Goal: Task Accomplishment & Management: Manage account settings

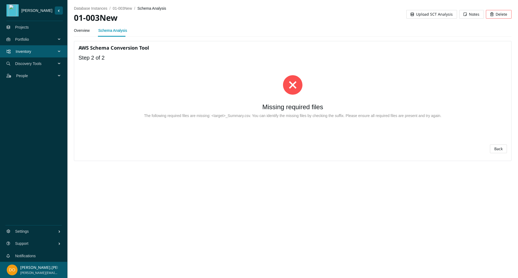
click at [497, 147] on span "Back" at bounding box center [498, 149] width 8 height 6
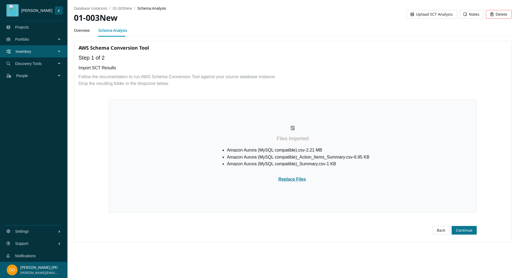
click at [464, 229] on span "Continue" at bounding box center [464, 230] width 16 height 6
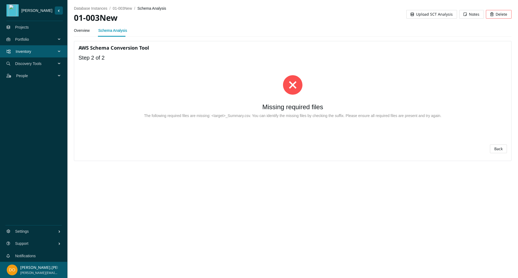
click at [123, 93] on div at bounding box center [292, 84] width 411 height 19
click at [502, 148] on span "Back" at bounding box center [498, 149] width 8 height 6
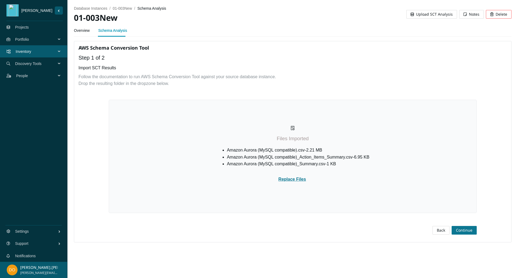
click at [468, 231] on span "Continue" at bounding box center [464, 230] width 16 height 6
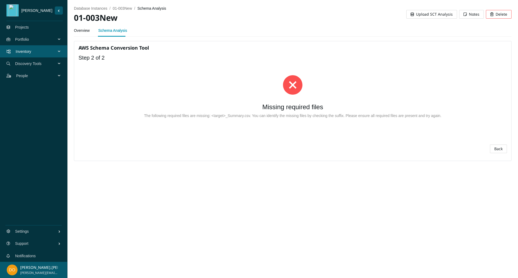
click at [28, 26] on link "Projects" at bounding box center [22, 27] width 14 height 4
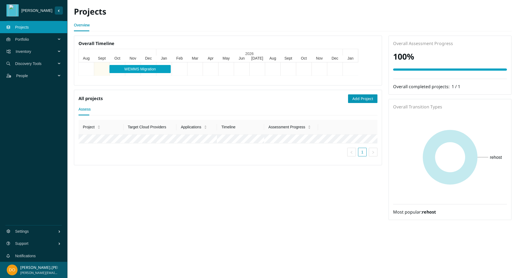
click at [30, 54] on span "Inventory" at bounding box center [37, 51] width 43 height 16
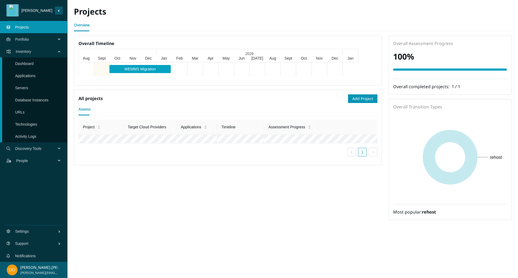
click at [30, 78] on link "Applications" at bounding box center [25, 76] width 20 height 4
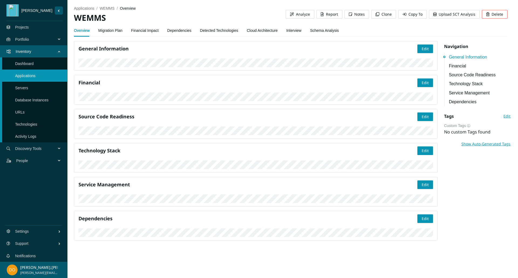
click at [133, 29] on link "Financial Impact" at bounding box center [145, 30] width 28 height 11
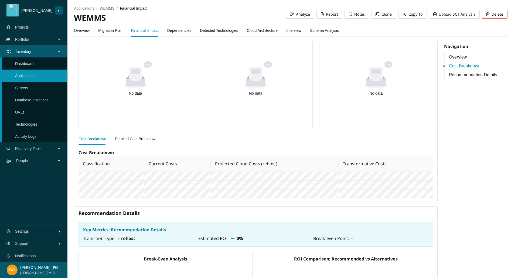
scroll to position [304, 0]
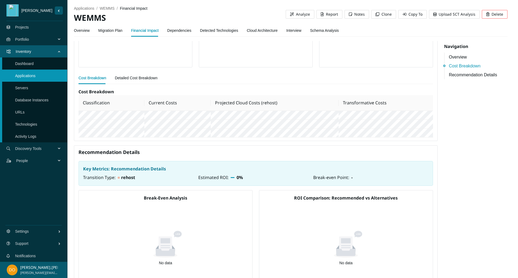
click at [180, 31] on link "Dependencies" at bounding box center [179, 30] width 24 height 11
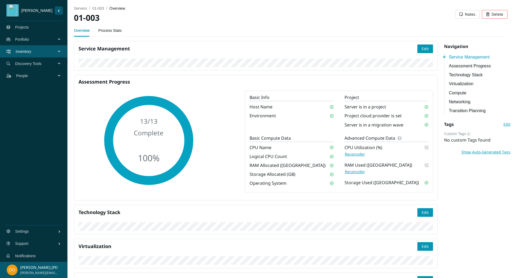
click at [35, 52] on span "Inventory" at bounding box center [37, 51] width 43 height 16
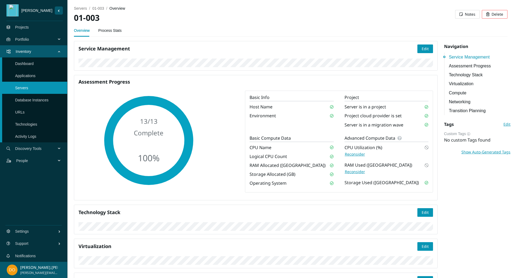
click at [31, 75] on link "Applications" at bounding box center [25, 76] width 20 height 4
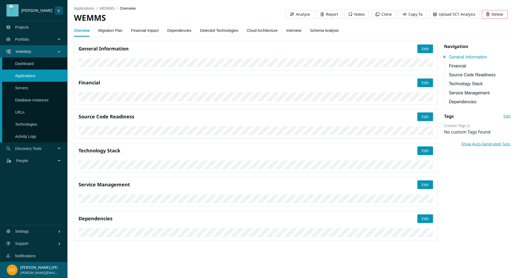
click at [116, 31] on link "Migration Plan" at bounding box center [110, 30] width 24 height 11
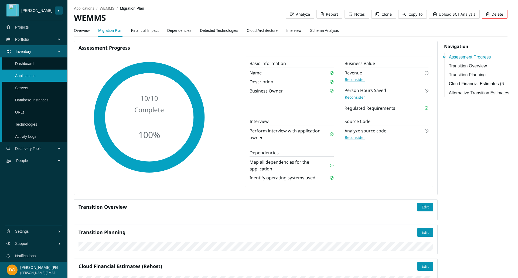
click at [140, 29] on link "Financial Impact" at bounding box center [145, 30] width 28 height 11
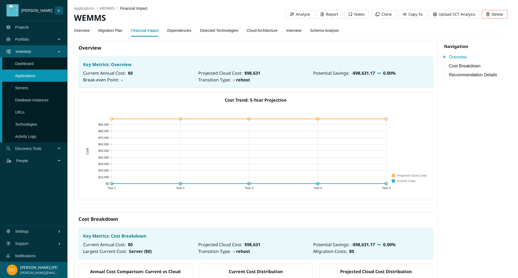
click at [107, 33] on link "Migration Plan" at bounding box center [110, 30] width 24 height 11
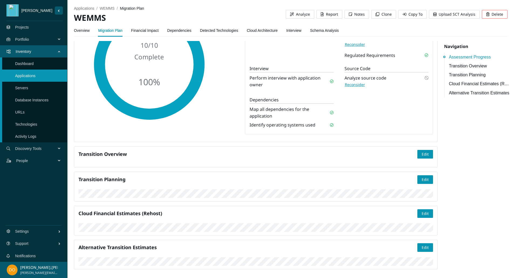
scroll to position [171, 0]
click at [424, 177] on span "Edit" at bounding box center [424, 180] width 7 height 6
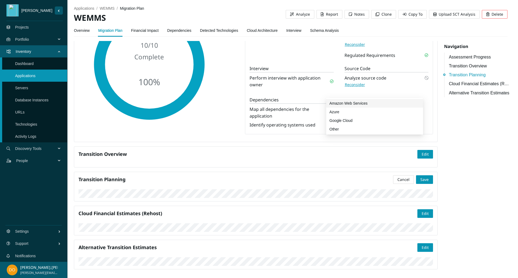
click at [346, 102] on div "Amazon Web Services" at bounding box center [374, 103] width 90 height 6
click at [421, 177] on span "Save" at bounding box center [424, 180] width 8 height 6
click at [33, 64] on link "Dashboard" at bounding box center [24, 63] width 19 height 4
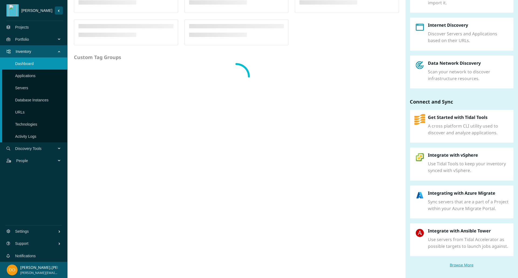
scroll to position [40, 0]
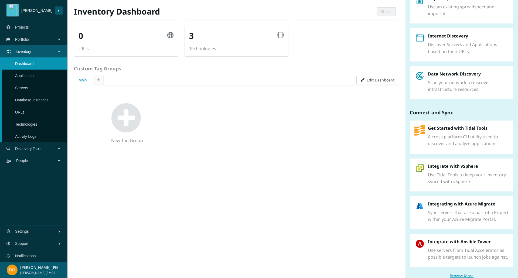
click at [38, 38] on span "Portfolio" at bounding box center [36, 39] width 43 height 16
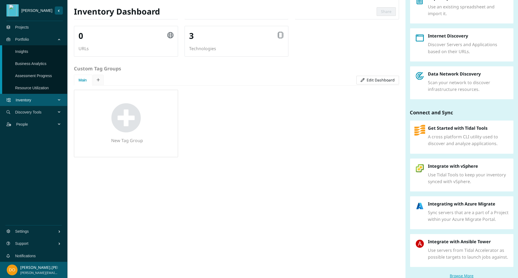
click at [28, 52] on link "Insights" at bounding box center [21, 51] width 13 height 4
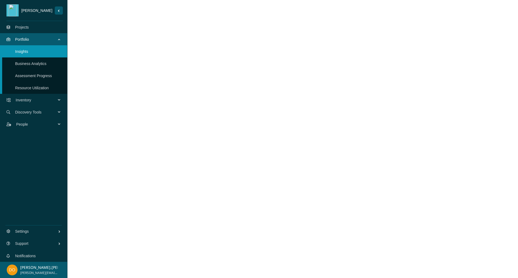
click at [30, 66] on link "Business Analytics" at bounding box center [30, 63] width 31 height 4
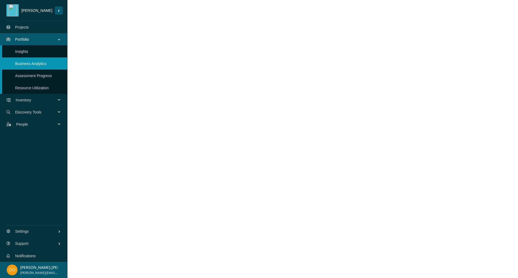
click at [32, 98] on span "Inventory" at bounding box center [37, 100] width 43 height 16
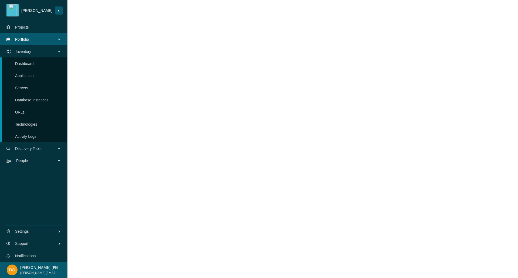
click at [36, 77] on link "Applications" at bounding box center [25, 76] width 20 height 4
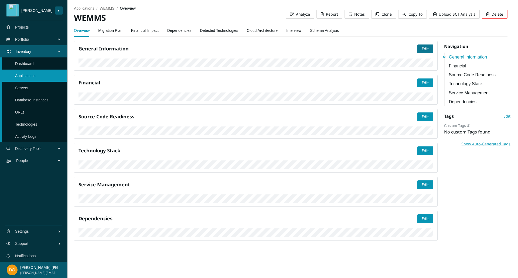
click at [424, 47] on span "Edit" at bounding box center [424, 49] width 7 height 6
click at [421, 48] on span "Save" at bounding box center [424, 49] width 8 height 6
click at [29, 29] on link "Projects" at bounding box center [22, 27] width 14 height 4
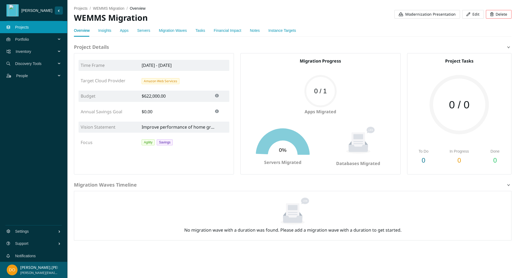
click at [420, 14] on span "Modernization Presentation" at bounding box center [430, 14] width 50 height 6
click at [31, 54] on span "Inventory" at bounding box center [37, 51] width 43 height 16
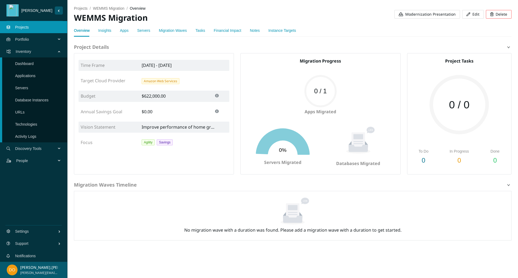
click at [28, 87] on link "Servers" at bounding box center [21, 88] width 13 height 4
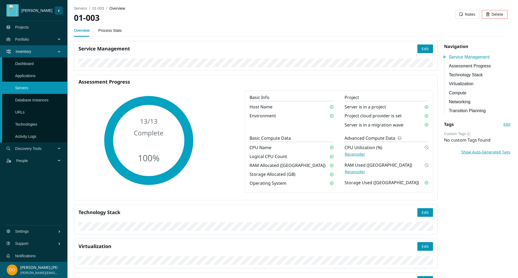
click at [231, 84] on div "Service Management Edit Assessment Progress 13 / 13 Complete 100 % Basic Info H…" at bounding box center [256, 208] width 370 height 334
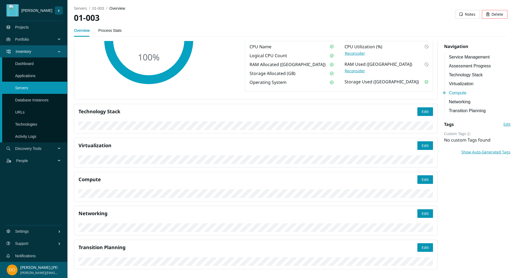
scroll to position [340, 0]
click at [30, 78] on link "Applications" at bounding box center [25, 76] width 20 height 4
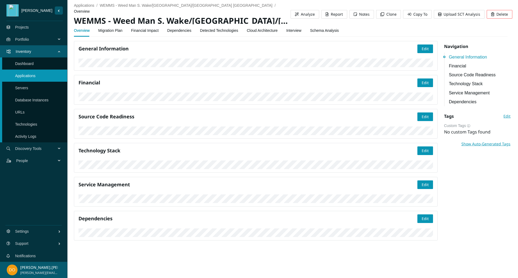
click at [143, 32] on link "Financial Impact" at bounding box center [145, 30] width 28 height 11
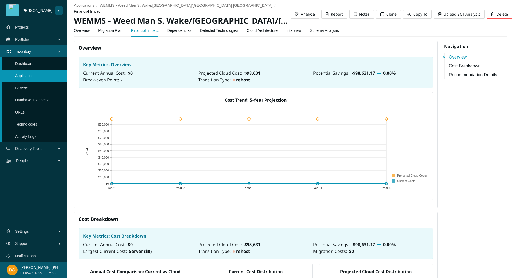
click at [107, 27] on link "Migration Plan" at bounding box center [110, 30] width 24 height 11
click at [109, 31] on link "Migration Plan" at bounding box center [110, 30] width 24 height 11
click at [105, 32] on link "Migration Plan" at bounding box center [110, 30] width 24 height 11
click at [113, 31] on link "Migration Plan" at bounding box center [110, 30] width 24 height 11
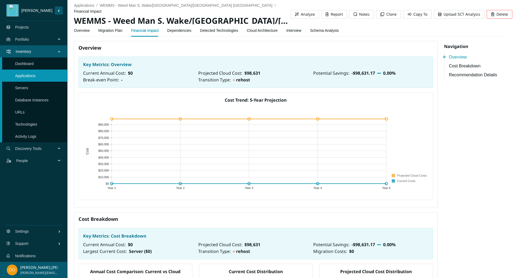
click at [113, 31] on link "Migration Plan" at bounding box center [110, 30] width 24 height 11
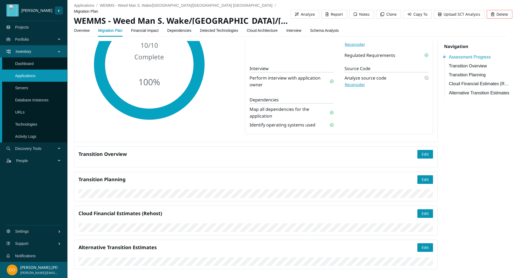
scroll to position [127, 0]
click at [421, 177] on span "Edit" at bounding box center [424, 180] width 7 height 6
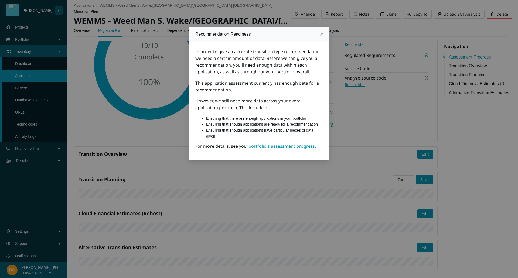
click at [322, 34] on icon "close" at bounding box center [322, 34] width 4 height 4
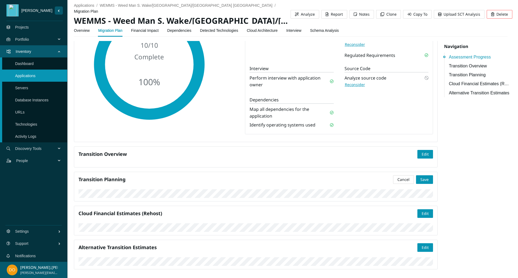
click at [397, 177] on span "Cancel" at bounding box center [403, 180] width 12 height 6
click at [421, 211] on span "Edit" at bounding box center [424, 214] width 7 height 6
click at [422, 211] on span "Save" at bounding box center [424, 214] width 8 height 6
click at [32, 63] on link "Dashboard" at bounding box center [24, 63] width 19 height 4
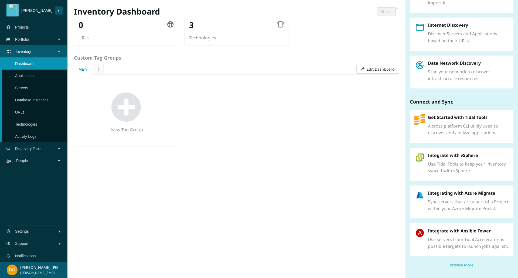
scroll to position [40, 0]
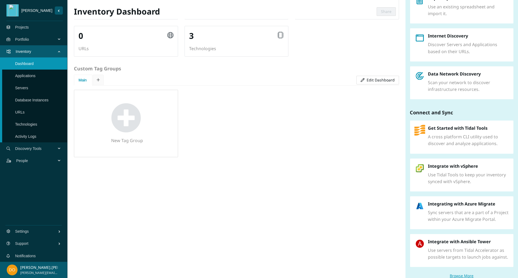
click at [32, 76] on link "Applications" at bounding box center [25, 76] width 20 height 4
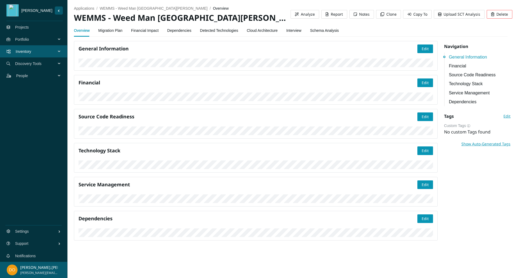
scroll to position [12, 0]
click at [108, 32] on link "Migration Plan" at bounding box center [110, 30] width 24 height 11
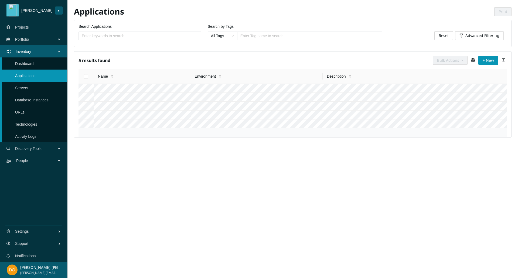
click at [26, 36] on span "Portfolio" at bounding box center [36, 39] width 43 height 16
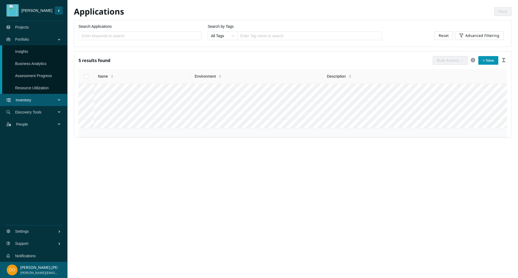
click at [44, 77] on link "Assessment Progress" at bounding box center [33, 76] width 37 height 4
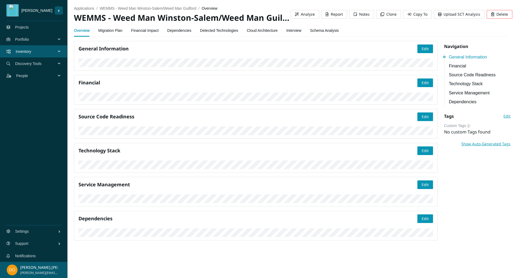
click at [216, 30] on link "Detected Technologies" at bounding box center [219, 30] width 38 height 11
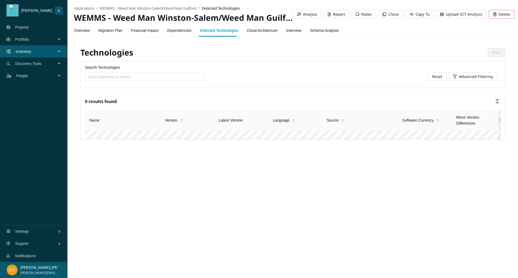
click at [177, 33] on link "Dependencies" at bounding box center [179, 30] width 24 height 11
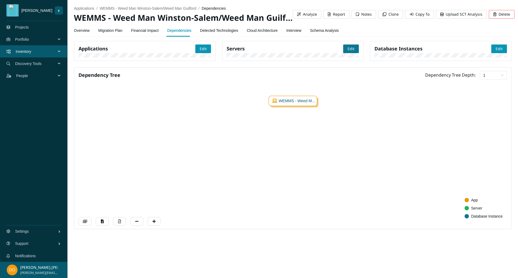
click at [349, 49] on span "Edit" at bounding box center [350, 49] width 7 height 6
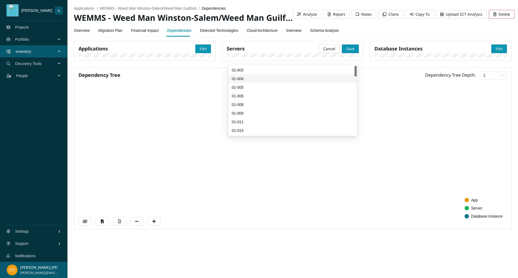
click at [258, 79] on div "01-004" at bounding box center [293, 79] width 122 height 6
click at [349, 47] on span "Save" at bounding box center [350, 49] width 8 height 6
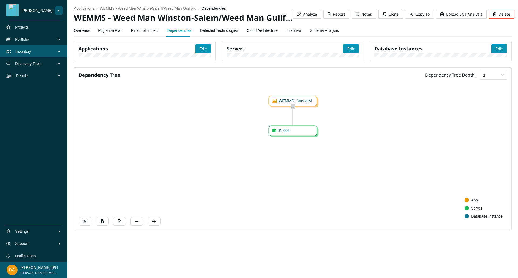
click at [112, 34] on link "Migration Plan" at bounding box center [110, 30] width 24 height 11
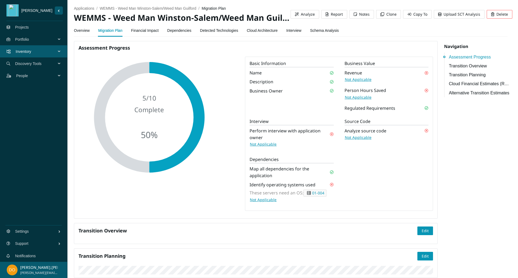
click at [357, 96] on span "Not Applicable" at bounding box center [358, 97] width 27 height 6
click at [362, 77] on span "Not Applicable" at bounding box center [358, 80] width 27 height 6
click at [355, 138] on span "Not Applicable" at bounding box center [358, 138] width 27 height 6
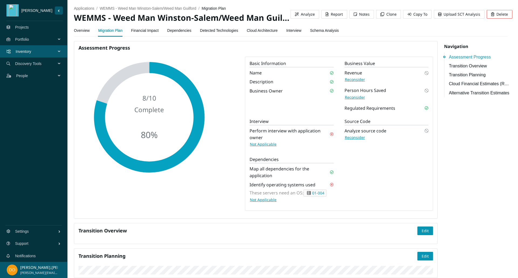
click at [179, 32] on link "Dependencies" at bounding box center [179, 30] width 24 height 11
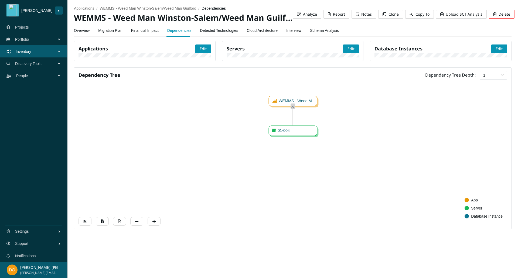
click at [113, 30] on link "Migration Plan" at bounding box center [110, 30] width 24 height 11
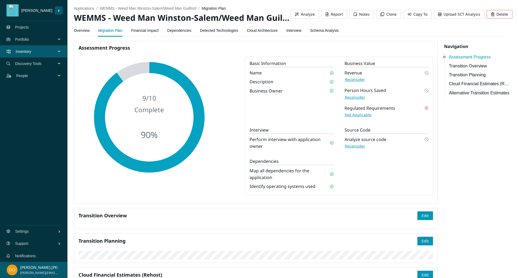
click at [352, 113] on span "Not Applicable" at bounding box center [358, 115] width 27 height 6
click at [321, 52] on div "Assessment Progress 10 / 10 Complete 100 % Basic Information Name Description B…" at bounding box center [255, 122] width 363 height 163
click at [351, 114] on span "Reconsider" at bounding box center [355, 115] width 20 height 6
click at [359, 79] on span "Reconsider" at bounding box center [355, 80] width 20 height 6
click at [354, 96] on span "Reconsider" at bounding box center [355, 97] width 20 height 6
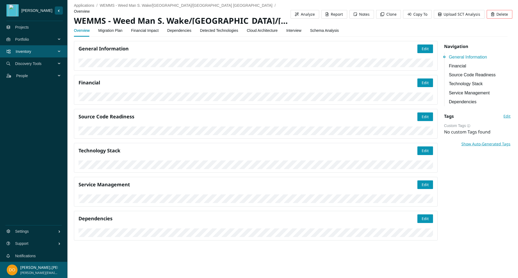
click at [177, 32] on link "Dependencies" at bounding box center [179, 30] width 24 height 11
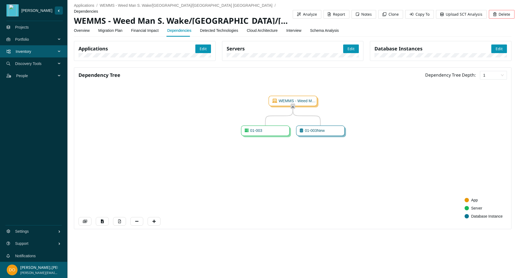
click at [118, 31] on link "Migration Plan" at bounding box center [110, 30] width 24 height 11
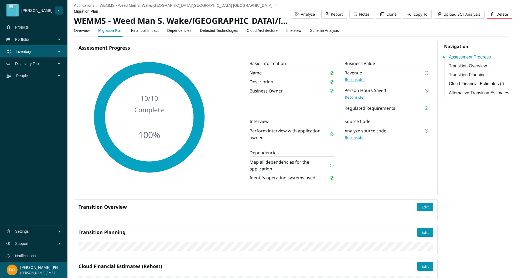
click at [174, 30] on link "Dependencies" at bounding box center [179, 30] width 24 height 11
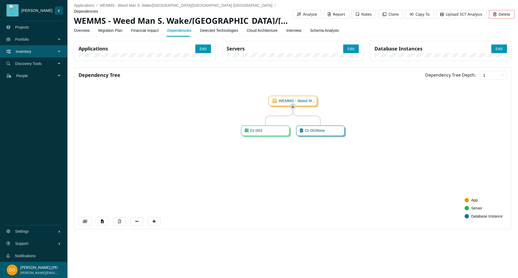
click at [114, 32] on link "Migration Plan" at bounding box center [110, 30] width 24 height 11
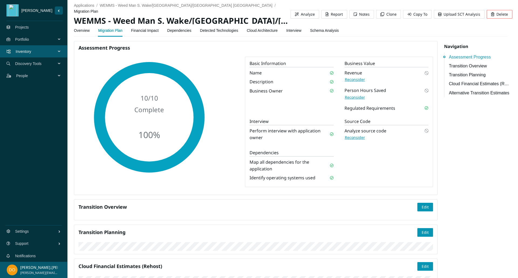
click at [79, 30] on link "Overview" at bounding box center [82, 30] width 16 height 11
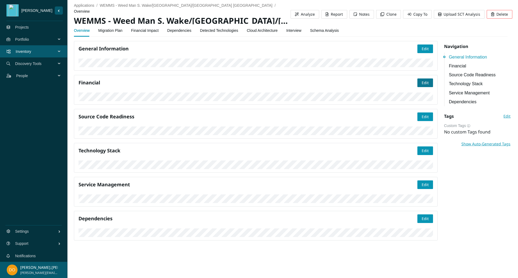
click at [417, 87] on button "Edit" at bounding box center [425, 82] width 16 height 9
click at [420, 86] on span "Save" at bounding box center [424, 83] width 8 height 6
click at [123, 29] on div "Overview Migration Plan Financial Impact Dependencies Detected Technologies Clo…" at bounding box center [206, 30] width 265 height 12
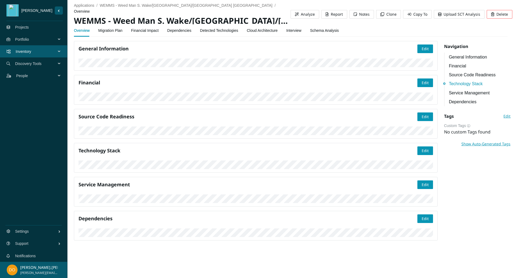
click at [114, 31] on link "Migration Plan" at bounding box center [110, 30] width 24 height 11
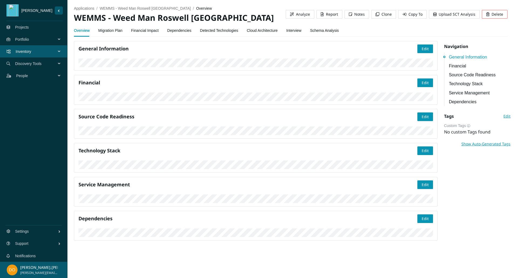
click at [177, 30] on link "Dependencies" at bounding box center [179, 30] width 24 height 11
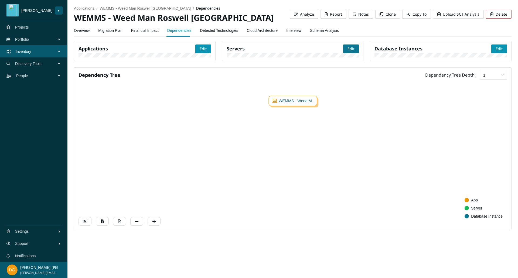
click at [350, 49] on span "Edit" at bounding box center [350, 49] width 7 height 6
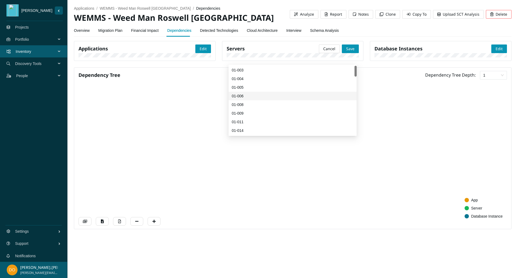
click at [255, 94] on div "01-006" at bounding box center [293, 96] width 122 height 6
click at [345, 46] on button "Save" at bounding box center [350, 48] width 17 height 9
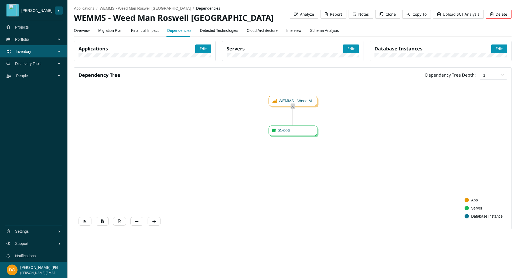
click at [145, 28] on link "Financial Impact" at bounding box center [145, 30] width 28 height 11
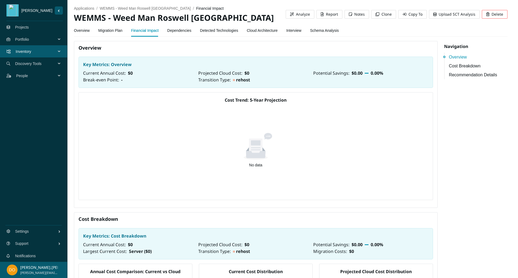
click at [112, 33] on link "Migration Plan" at bounding box center [110, 30] width 24 height 11
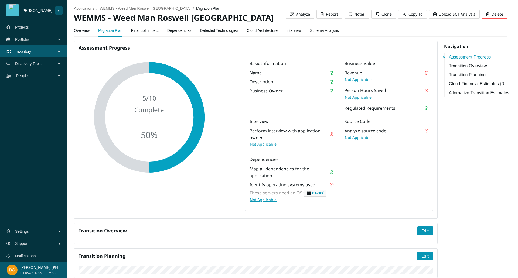
click at [358, 81] on span "Not Applicable" at bounding box center [358, 80] width 27 height 6
click at [356, 97] on span "Not Applicable" at bounding box center [358, 97] width 27 height 6
click at [352, 134] on button "Not Applicable" at bounding box center [357, 137] width 27 height 6
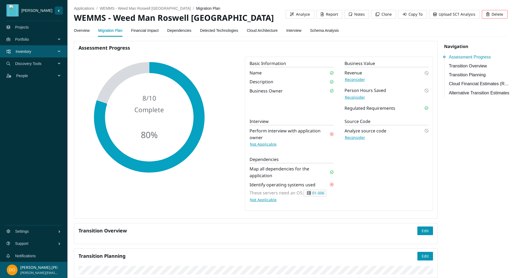
click at [179, 30] on link "Dependencies" at bounding box center [179, 30] width 24 height 11
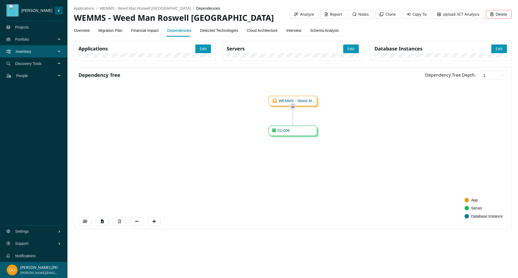
click at [109, 30] on link "Migration Plan" at bounding box center [110, 30] width 24 height 11
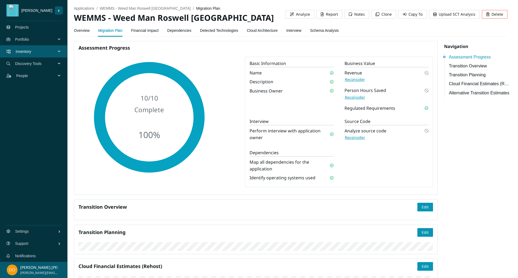
click at [83, 31] on link "Overview" at bounding box center [82, 30] width 16 height 11
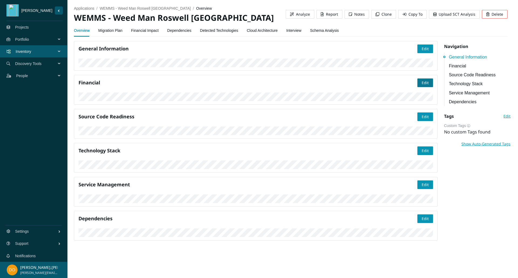
click at [417, 87] on button "Edit" at bounding box center [425, 82] width 16 height 9
click at [420, 86] on span "Save" at bounding box center [424, 83] width 8 height 6
click at [424, 182] on span "Edit" at bounding box center [424, 185] width 7 height 6
click at [403, 182] on span "Cancel" at bounding box center [403, 185] width 12 height 6
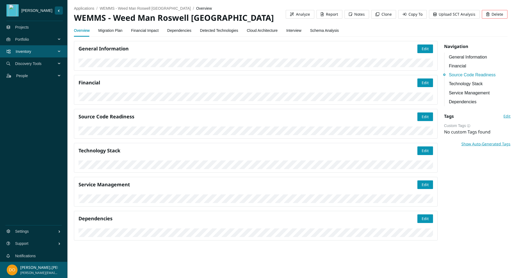
scroll to position [0, 0]
click at [289, 29] on link "Interview" at bounding box center [293, 30] width 15 height 11
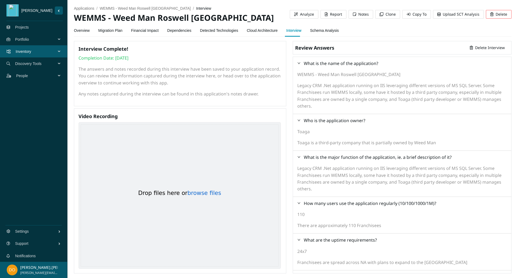
scroll to position [133, 0]
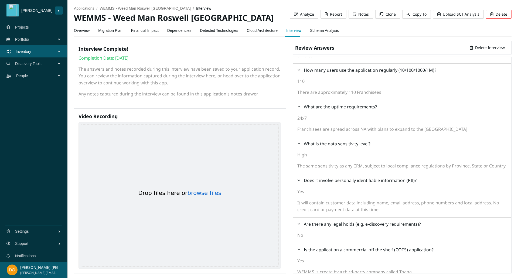
click at [117, 29] on link "Migration Plan" at bounding box center [110, 30] width 24 height 11
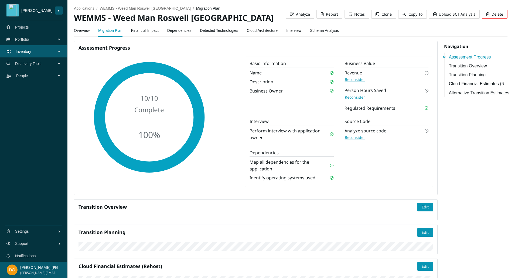
click at [356, 96] on span "Reconsider" at bounding box center [355, 97] width 20 height 6
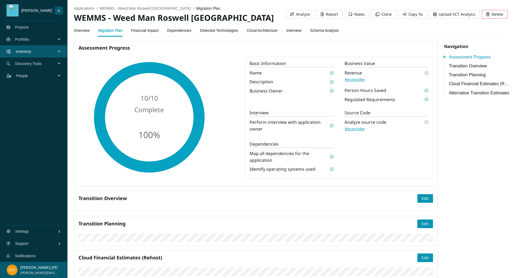
click at [356, 78] on span "Reconsider" at bounding box center [355, 80] width 20 height 6
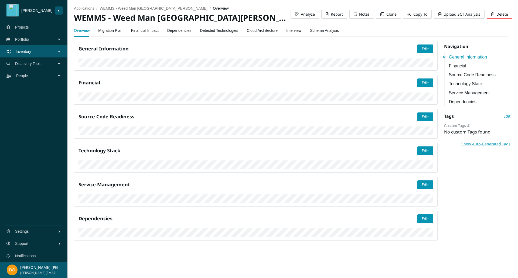
click at [179, 33] on link "Dependencies" at bounding box center [179, 30] width 24 height 11
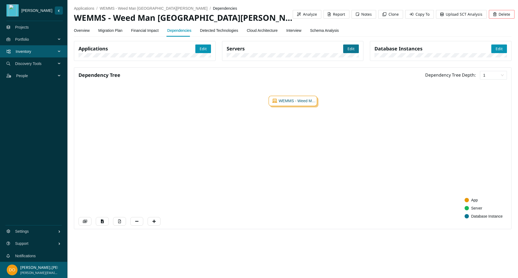
click at [353, 49] on span "Edit" at bounding box center [350, 49] width 7 height 6
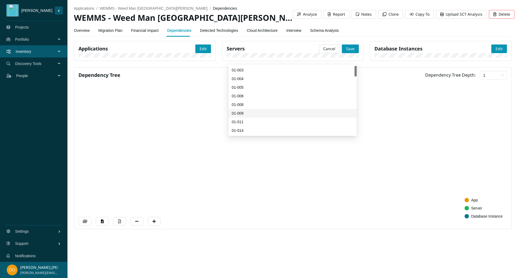
click at [270, 112] on div "01-009" at bounding box center [293, 113] width 122 height 6
click at [353, 46] on button "Save" at bounding box center [350, 48] width 17 height 9
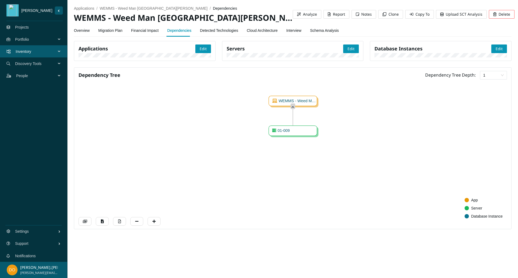
click at [141, 30] on link "Financial Impact" at bounding box center [145, 30] width 28 height 11
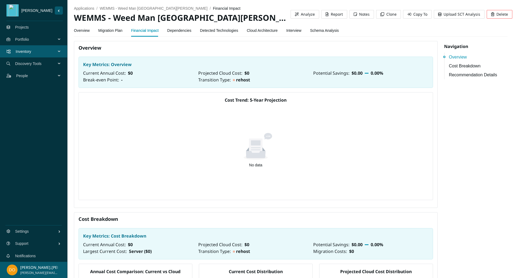
click at [113, 29] on link "Migration Plan" at bounding box center [110, 30] width 24 height 11
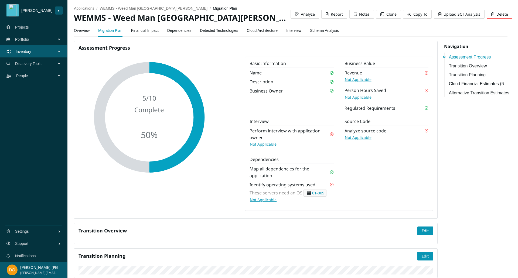
click at [360, 98] on span "Not Applicable" at bounding box center [358, 97] width 27 height 6
click at [360, 78] on span "Not Applicable" at bounding box center [358, 80] width 27 height 6
click at [354, 136] on span "Not Applicable" at bounding box center [358, 138] width 27 height 6
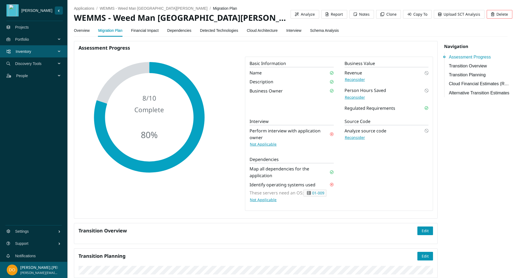
click at [179, 32] on link "Dependencies" at bounding box center [179, 30] width 24 height 11
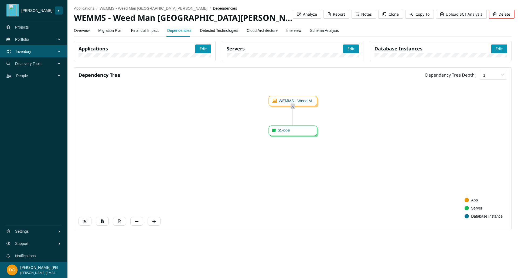
click at [114, 29] on link "Migration Plan" at bounding box center [110, 30] width 24 height 11
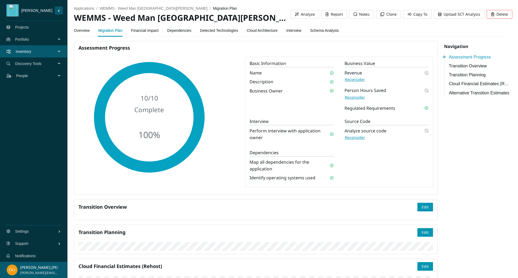
click at [84, 34] on link "Overview" at bounding box center [82, 30] width 16 height 11
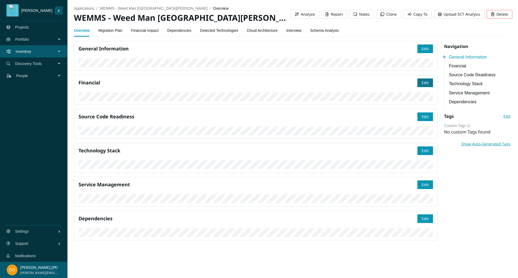
click at [417, 87] on button "Edit" at bounding box center [425, 82] width 16 height 9
click at [416, 87] on button "Save" at bounding box center [424, 82] width 17 height 9
click at [180, 30] on link "Dependencies" at bounding box center [179, 30] width 24 height 11
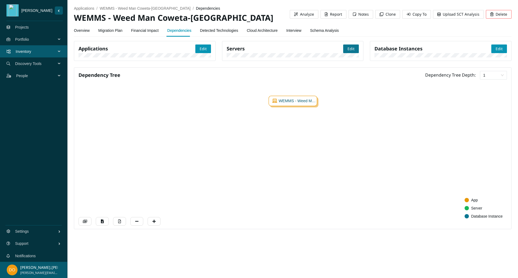
click at [344, 48] on button "Edit" at bounding box center [351, 48] width 16 height 9
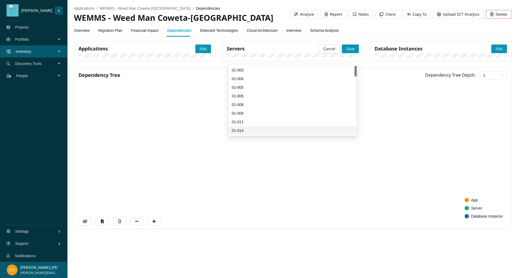
click at [248, 129] on div "01-014" at bounding box center [293, 131] width 122 height 6
click at [354, 46] on span "Save" at bounding box center [350, 49] width 8 height 6
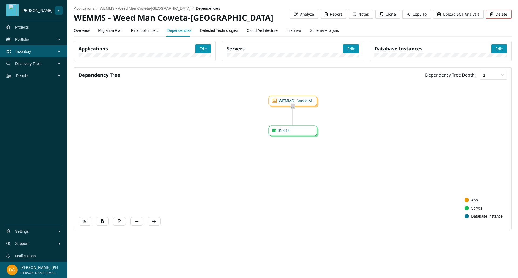
click at [87, 31] on link "Overview" at bounding box center [82, 30] width 16 height 11
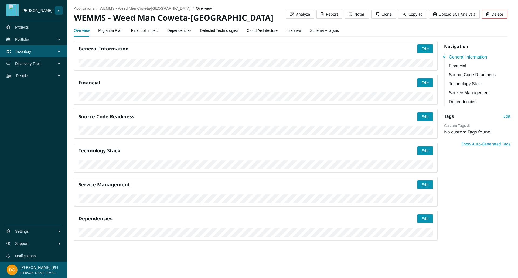
click at [111, 31] on link "Migration Plan" at bounding box center [110, 30] width 24 height 11
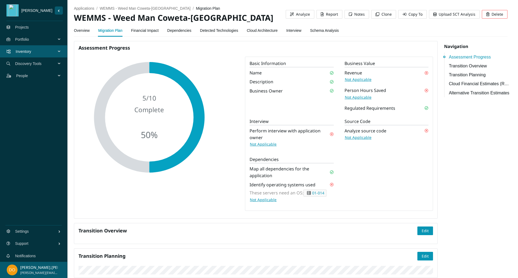
click at [358, 78] on span "Not Applicable" at bounding box center [358, 80] width 27 height 6
click at [360, 98] on span "Not Applicable" at bounding box center [358, 97] width 27 height 6
click at [356, 137] on span "Not Applicable" at bounding box center [358, 138] width 27 height 6
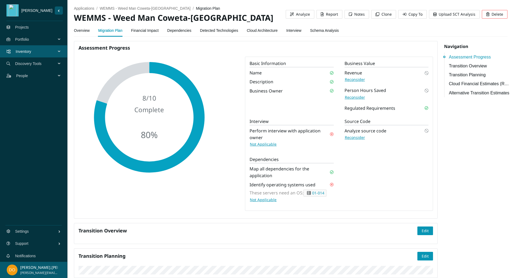
click at [174, 29] on link "Dependencies" at bounding box center [179, 30] width 24 height 11
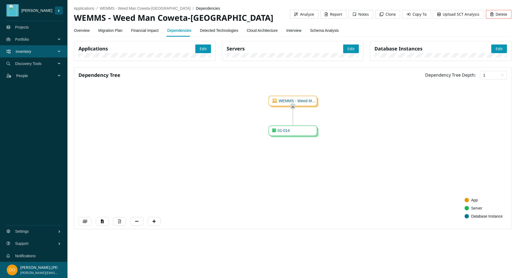
click at [110, 30] on link "Migration Plan" at bounding box center [110, 30] width 24 height 11
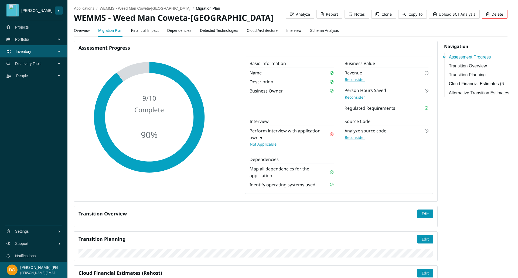
click at [292, 27] on link "Interview" at bounding box center [293, 30] width 15 height 11
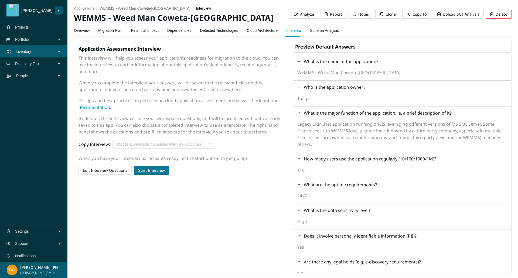
click at [155, 168] on span "Start Interview" at bounding box center [151, 170] width 27 height 6
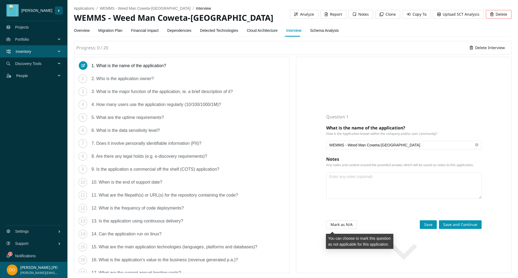
click at [344, 224] on span "Mark as N/A" at bounding box center [341, 225] width 22 height 6
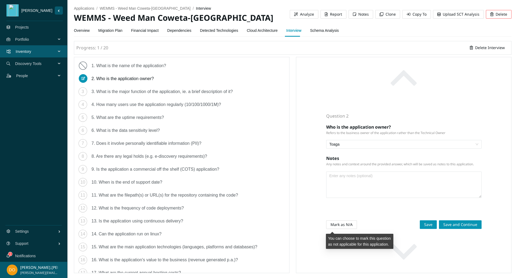
click at [341, 227] on span "Mark as N/A" at bounding box center [341, 225] width 22 height 6
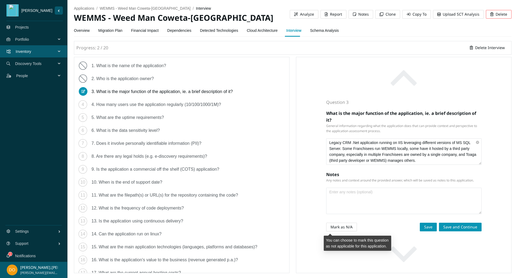
click at [341, 227] on span "Mark as N/A" at bounding box center [341, 227] width 22 height 6
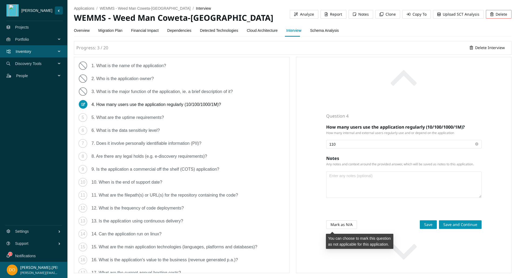
click at [341, 227] on span "Mark as N/A" at bounding box center [341, 225] width 22 height 6
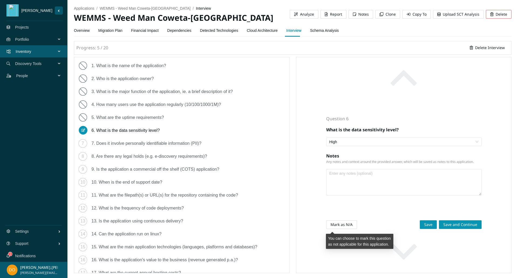
click at [341, 227] on span "Mark as N/A" at bounding box center [341, 225] width 22 height 6
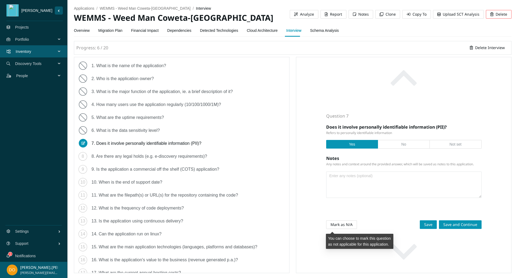
click at [341, 227] on span "Mark as N/A" at bounding box center [341, 225] width 22 height 6
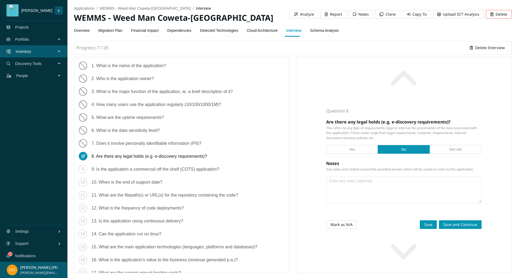
click at [341, 227] on span "Mark as N/A" at bounding box center [341, 225] width 22 height 6
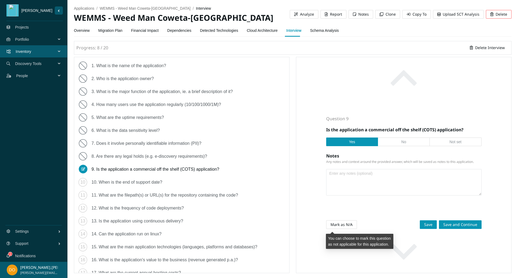
click at [341, 227] on span "Mark as N/A" at bounding box center [341, 225] width 22 height 6
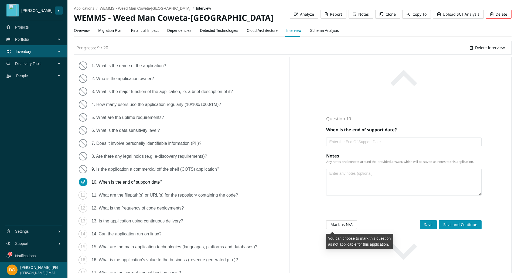
click at [341, 227] on span "Mark as N/A" at bounding box center [341, 225] width 22 height 6
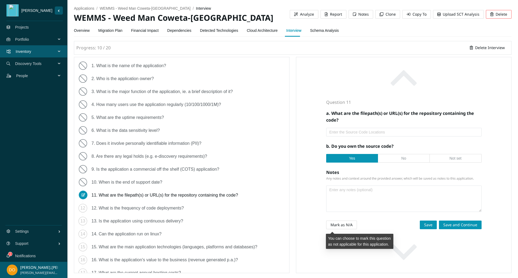
click at [341, 227] on span "Mark as N/A" at bounding box center [341, 225] width 22 height 6
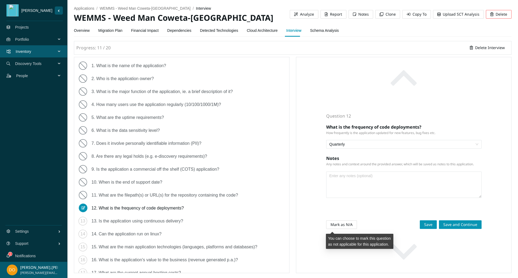
click at [341, 227] on span "Mark as N/A" at bounding box center [341, 225] width 22 height 6
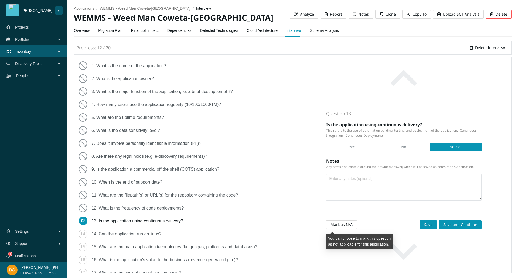
click at [341, 227] on span "Mark as N/A" at bounding box center [341, 225] width 22 height 6
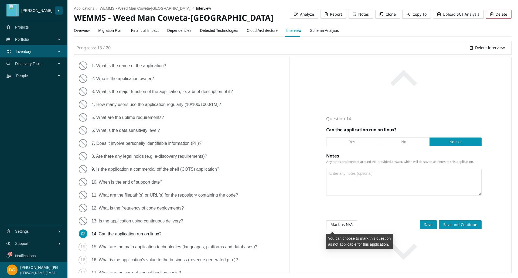
click at [341, 227] on span "Mark as N/A" at bounding box center [341, 225] width 22 height 6
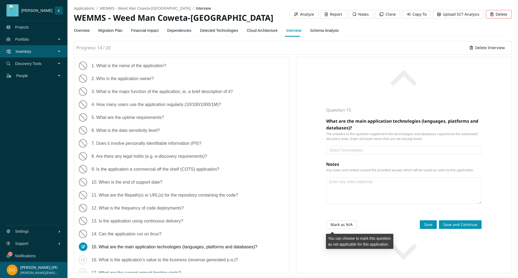
click at [341, 227] on span "Mark as N/A" at bounding box center [341, 225] width 22 height 6
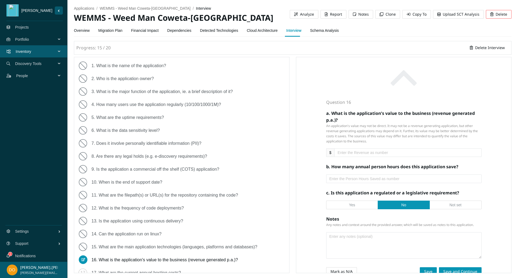
click at [341, 228] on div at bounding box center [403, 243] width 155 height 31
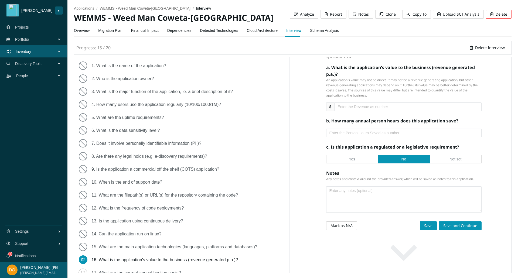
click at [292, 30] on link "Interview" at bounding box center [293, 30] width 15 height 11
click at [340, 223] on span "Mark as N/A" at bounding box center [341, 226] width 22 height 6
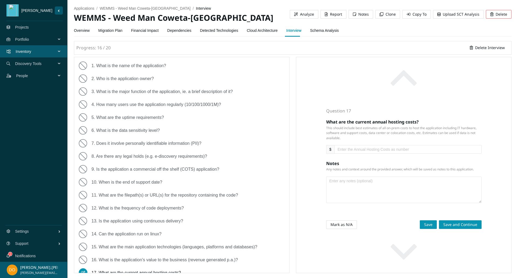
scroll to position [0, 0]
click at [340, 223] on span "Mark as N/A" at bounding box center [341, 225] width 22 height 6
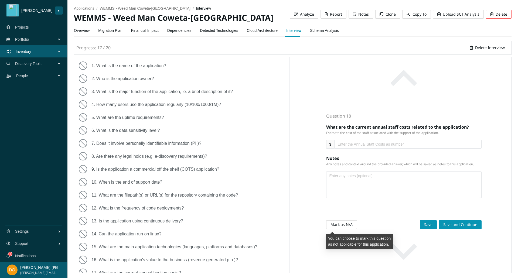
click at [340, 223] on span "Mark as N/A" at bounding box center [341, 225] width 22 height 6
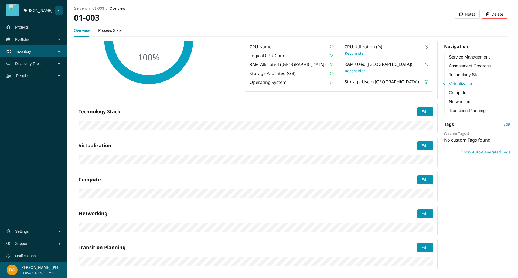
scroll to position [303, 0]
click at [422, 177] on span "Edit" at bounding box center [424, 180] width 7 height 6
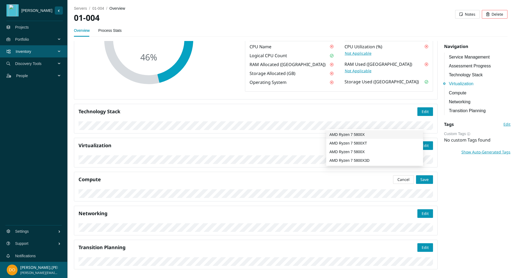
click at [342, 135] on div "AMD Ryzen 7 5800X" at bounding box center [374, 135] width 90 height 6
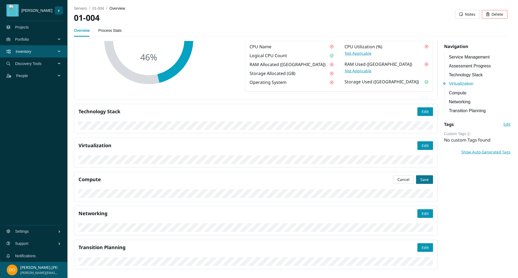
click at [416, 175] on button "Save" at bounding box center [424, 179] width 17 height 9
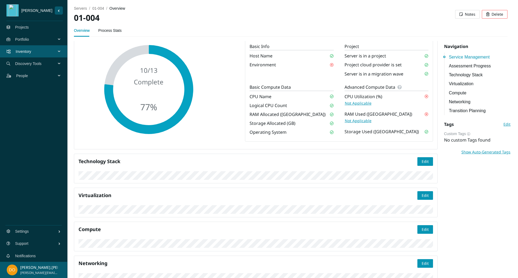
click at [358, 124] on span "Not Applicable" at bounding box center [358, 121] width 27 height 6
click at [359, 106] on span "Not Applicable" at bounding box center [358, 103] width 27 height 6
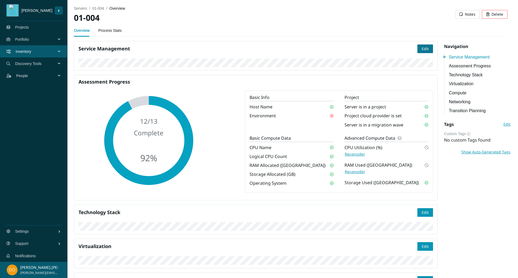
click at [422, 47] on span "Edit" at bounding box center [424, 49] width 7 height 6
click at [184, 136] on div "Production" at bounding box center [202, 138] width 90 height 6
click at [420, 51] on span "Save" at bounding box center [424, 49] width 8 height 6
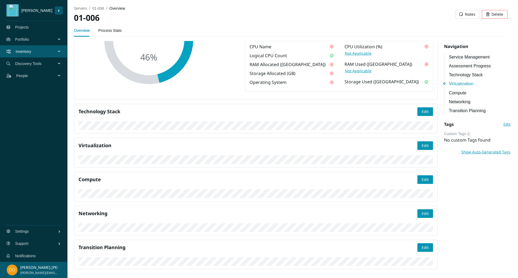
scroll to position [285, 0]
click at [421, 177] on span "Edit" at bounding box center [424, 180] width 7 height 6
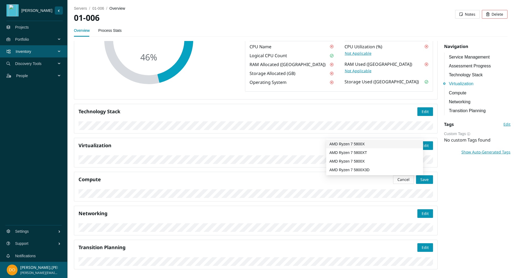
click at [347, 140] on div "AMD Ryzen 7 5800X" at bounding box center [374, 144] width 97 height 9
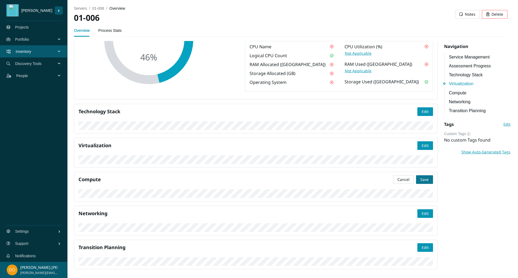
click at [421, 177] on span "Save" at bounding box center [424, 180] width 8 height 6
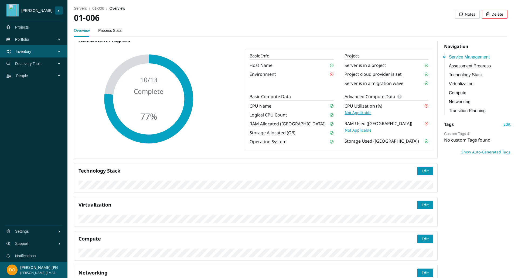
scroll to position [0, 0]
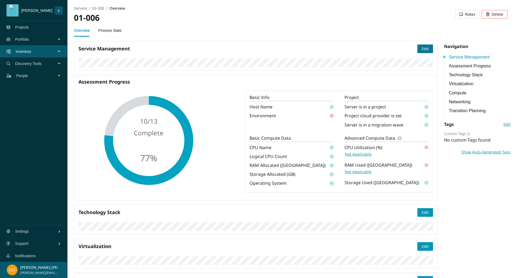
click at [422, 47] on span "Edit" at bounding box center [424, 49] width 7 height 6
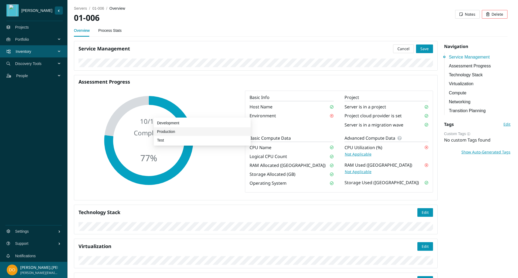
click at [350, 157] on span "Not Applicable" at bounding box center [358, 154] width 27 height 6
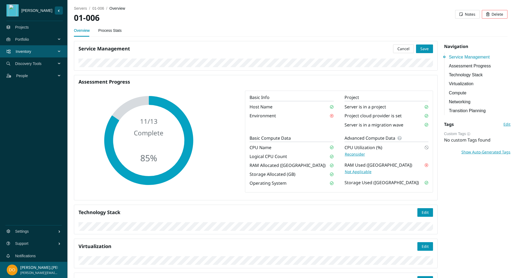
click at [356, 175] on span "Not Applicable" at bounding box center [358, 172] width 27 height 6
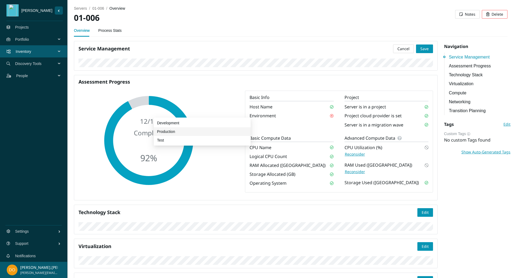
click at [181, 132] on div "Production" at bounding box center [202, 132] width 90 height 6
click at [423, 44] on div "Service Management Cancel Save" at bounding box center [255, 56] width 363 height 30
click at [422, 47] on span "Save" at bounding box center [424, 49] width 8 height 6
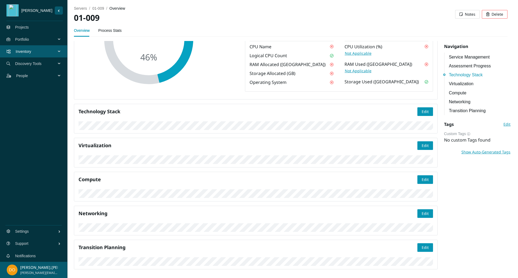
scroll to position [234, 0]
click at [423, 177] on span "Edit" at bounding box center [424, 180] width 7 height 6
click at [345, 193] on div "AMD Ryzen 7 5800X" at bounding box center [374, 195] width 90 height 6
click at [421, 177] on span "Save" at bounding box center [424, 180] width 8 height 6
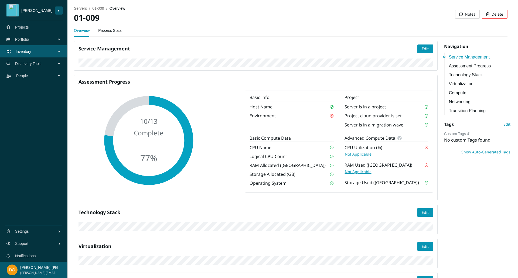
click at [357, 175] on span "Not Applicable" at bounding box center [358, 172] width 27 height 6
click at [359, 157] on span "Not Applicable" at bounding box center [358, 154] width 27 height 6
click at [424, 49] on span "Edit" at bounding box center [424, 49] width 7 height 6
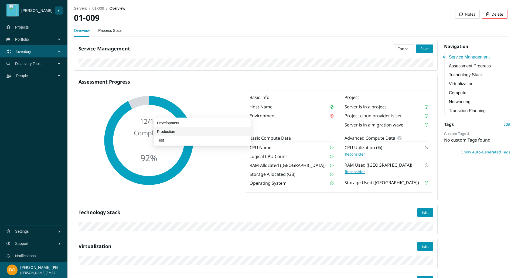
click at [174, 132] on div "Production" at bounding box center [202, 132] width 90 height 6
click at [420, 46] on span "Save" at bounding box center [424, 49] width 8 height 6
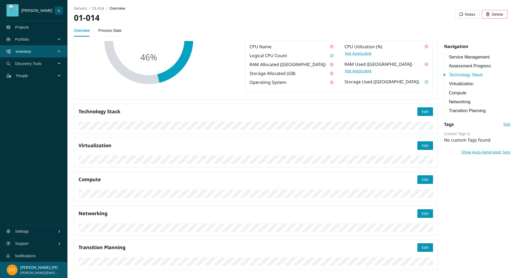
scroll to position [254, 0]
click at [421, 177] on span "Edit" at bounding box center [424, 180] width 7 height 6
click at [348, 176] on div "AMD Ryzen 7 5800X" at bounding box center [374, 174] width 90 height 6
click at [420, 177] on span "Save" at bounding box center [424, 180] width 8 height 6
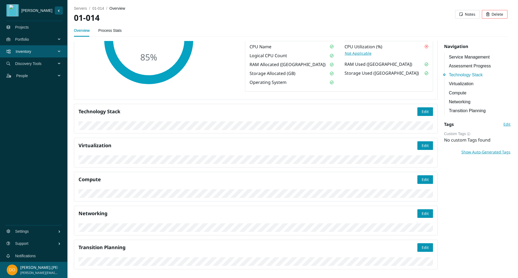
scroll to position [11, 0]
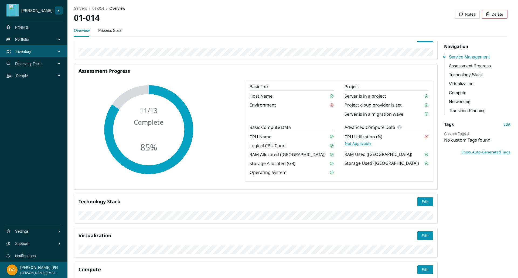
click at [357, 140] on span "CPU Utilization (%)" at bounding box center [363, 136] width 38 height 7
click at [356, 146] on span "Not Applicable" at bounding box center [358, 143] width 27 height 6
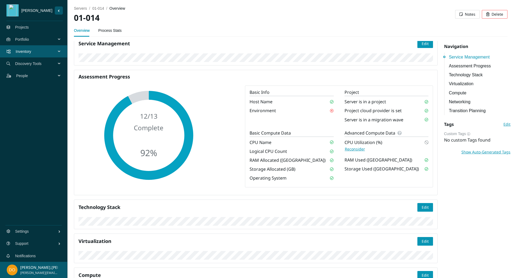
scroll to position [0, 0]
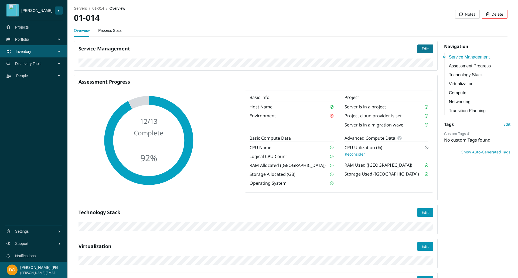
click at [421, 47] on span "Edit" at bounding box center [424, 49] width 7 height 6
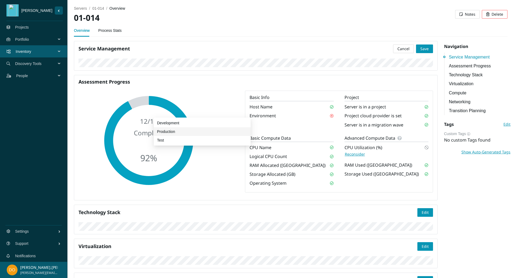
click at [181, 130] on div "Production" at bounding box center [202, 132] width 90 height 6
click at [417, 48] on button "Save" at bounding box center [424, 48] width 17 height 9
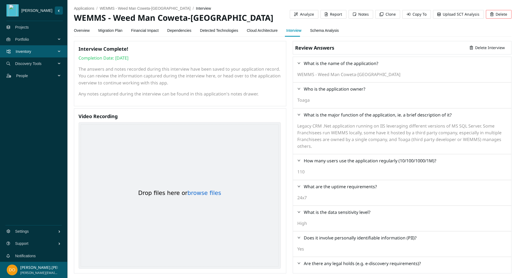
click at [118, 32] on link "Migration Plan" at bounding box center [110, 30] width 24 height 11
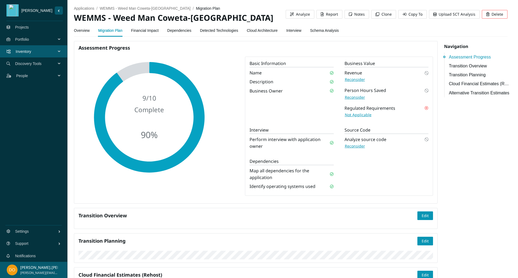
click at [357, 114] on span "Not Applicable" at bounding box center [358, 115] width 27 height 6
click at [80, 30] on link "Overview" at bounding box center [82, 30] width 16 height 11
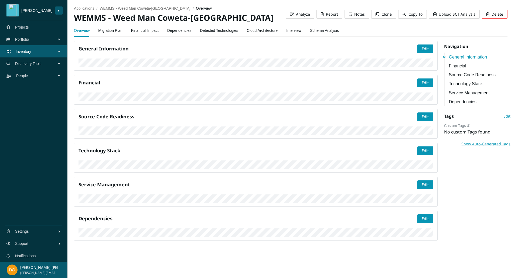
click at [35, 39] on span "Portfolio" at bounding box center [36, 39] width 43 height 16
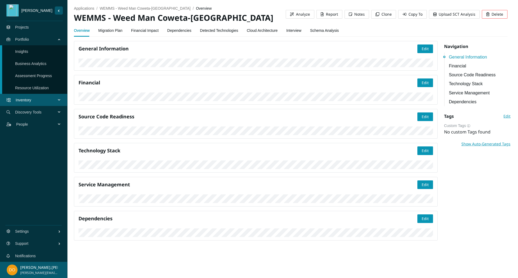
click at [28, 52] on link "Insights" at bounding box center [21, 51] width 13 height 4
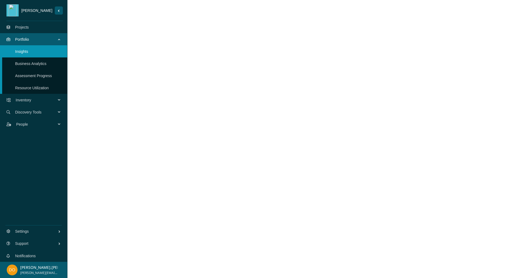
click at [43, 64] on link "Business Analytics" at bounding box center [30, 63] width 31 height 4
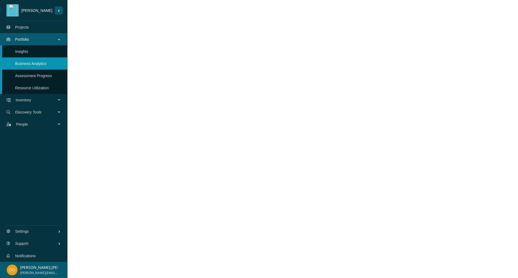
click at [31, 105] on span "Inventory" at bounding box center [37, 100] width 43 height 16
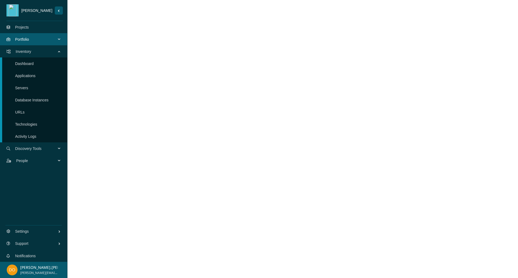
click at [29, 29] on link "Projects" at bounding box center [22, 27] width 14 height 4
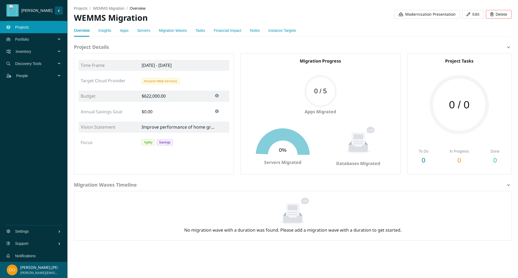
click at [126, 29] on link "Apps" at bounding box center [124, 30] width 9 height 4
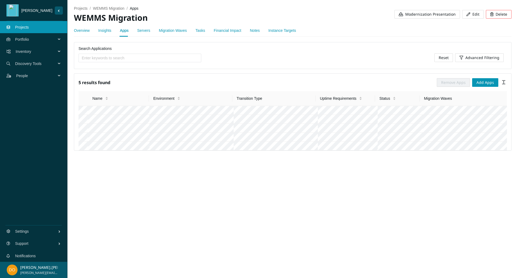
click at [140, 30] on link "Servers" at bounding box center [143, 30] width 13 height 4
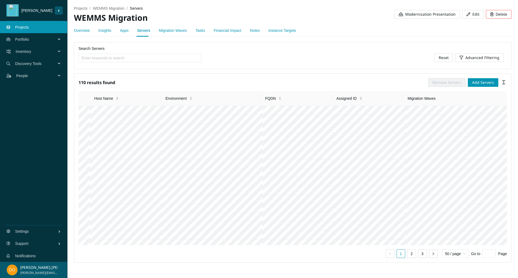
click at [125, 32] on link "Apps" at bounding box center [124, 30] width 9 height 4
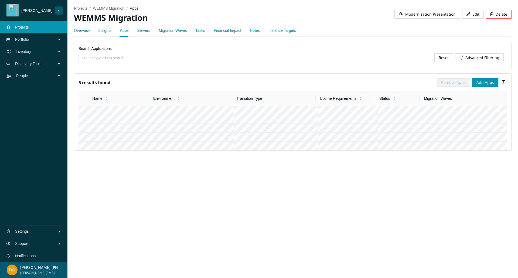
click at [109, 32] on link "Insights" at bounding box center [104, 30] width 13 height 4
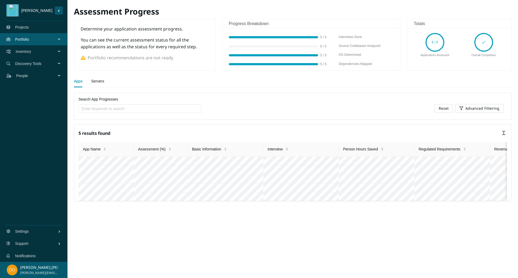
scroll to position [19, 0]
click at [29, 29] on link "Projects" at bounding box center [22, 27] width 14 height 4
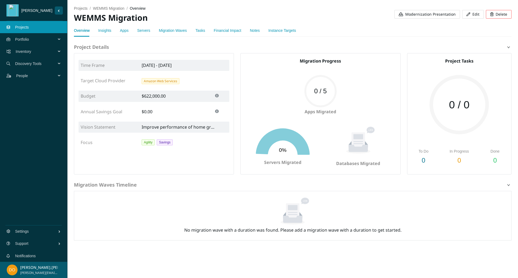
click at [35, 108] on div "weedman Projects Portfolio Inventory Discovery Tools People Settings Support No…" at bounding box center [33, 139] width 67 height 278
click at [31, 41] on span "Portfolio" at bounding box center [36, 39] width 43 height 16
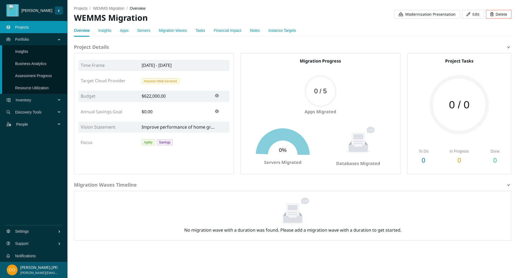
click at [39, 75] on link "Assessment Progress" at bounding box center [33, 76] width 37 height 4
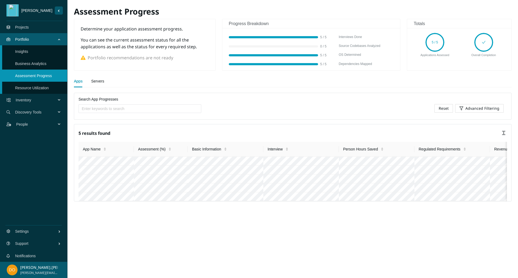
click at [26, 52] on link "Insights" at bounding box center [21, 51] width 13 height 4
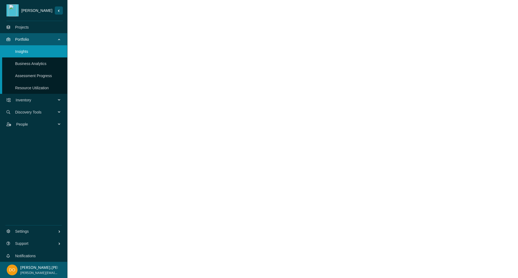
click at [29, 25] on link "Projects" at bounding box center [22, 27] width 14 height 4
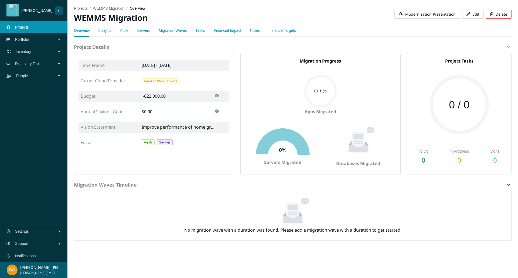
click at [416, 16] on span "Modernization Presentation" at bounding box center [430, 14] width 50 height 6
click at [30, 43] on span "Portfolio" at bounding box center [36, 39] width 43 height 16
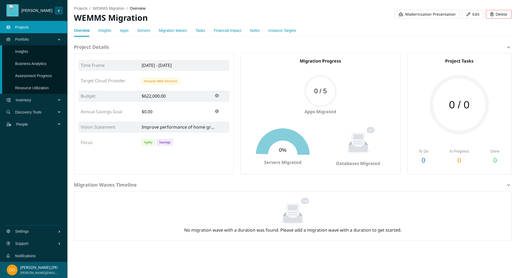
click at [28, 50] on link "Insights" at bounding box center [21, 51] width 13 height 4
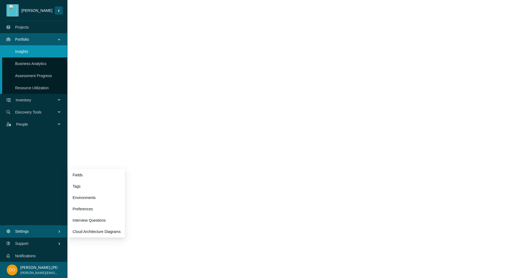
click at [26, 233] on span "Settings" at bounding box center [36, 231] width 43 height 16
click at [93, 211] on link "Preferences" at bounding box center [83, 209] width 20 height 4
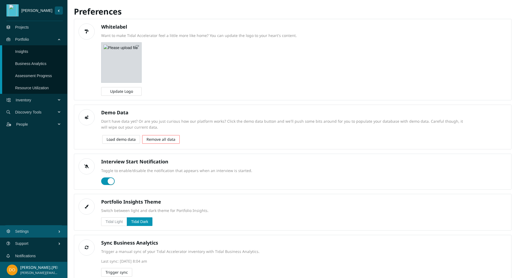
click at [113, 274] on span "Trigger sync" at bounding box center [116, 272] width 22 height 6
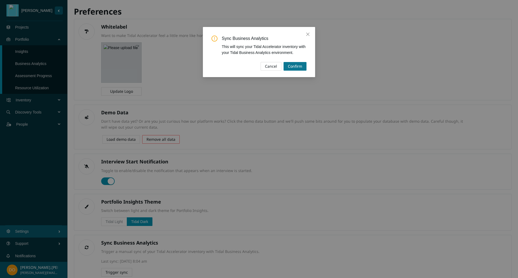
click at [299, 68] on span "Confirm" at bounding box center [295, 66] width 14 height 6
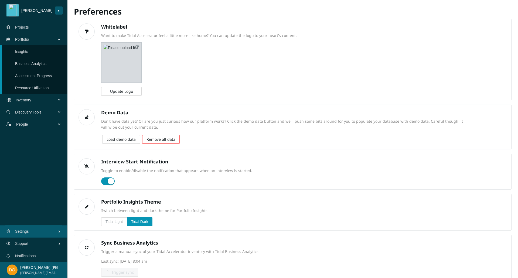
click at [28, 54] on link "Insights" at bounding box center [21, 51] width 13 height 4
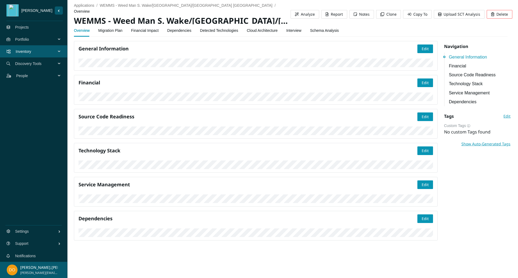
click at [110, 27] on link "Migration Plan" at bounding box center [110, 30] width 24 height 11
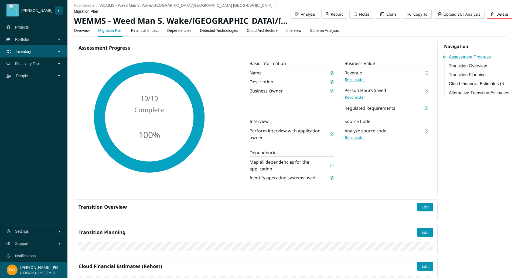
click at [351, 77] on span "Reconsider" at bounding box center [355, 80] width 20 height 6
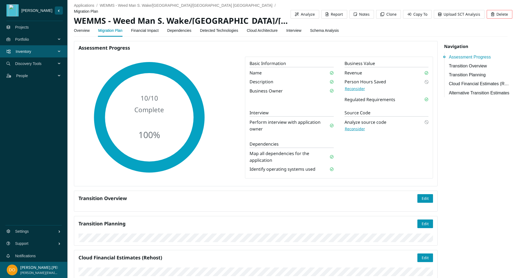
click at [353, 91] on span "Reconsider" at bounding box center [355, 89] width 20 height 6
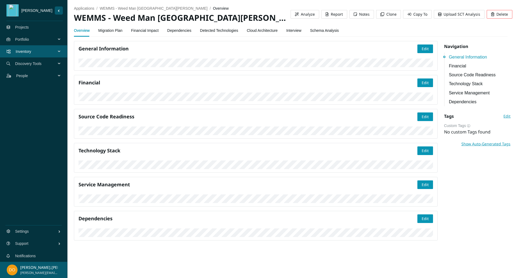
click at [111, 31] on link "Migration Plan" at bounding box center [110, 30] width 24 height 11
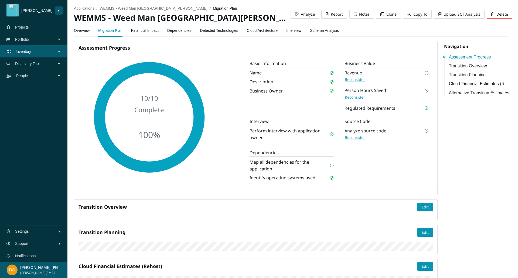
click at [348, 81] on span "Reconsider" at bounding box center [355, 80] width 20 height 6
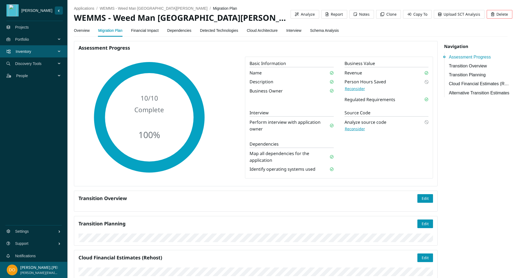
click at [351, 88] on span "Reconsider" at bounding box center [355, 89] width 20 height 6
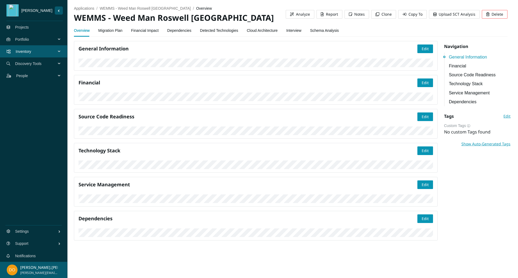
click at [115, 30] on link "Migration Plan" at bounding box center [110, 30] width 24 height 11
click at [105, 32] on link "Migration Plan" at bounding box center [110, 30] width 24 height 11
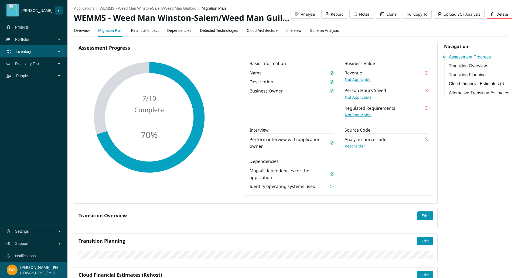
click at [355, 78] on span "Not Applicable" at bounding box center [358, 80] width 27 height 6
click at [355, 78] on span "Reconsider" at bounding box center [355, 80] width 20 height 6
click at [86, 26] on link "Overview" at bounding box center [82, 30] width 16 height 11
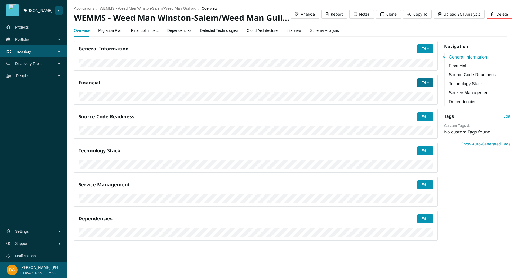
click at [421, 86] on span "Edit" at bounding box center [424, 83] width 7 height 6
click at [425, 87] on button "Save" at bounding box center [424, 82] width 17 height 9
click at [421, 182] on span "Edit" at bounding box center [424, 185] width 7 height 6
click at [421, 182] on span "Save" at bounding box center [424, 185] width 8 height 6
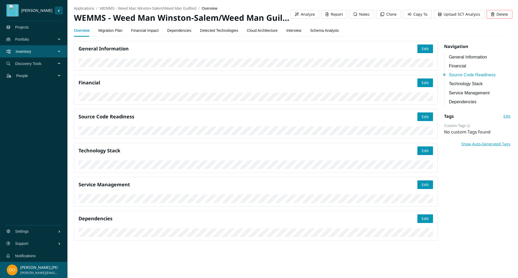
scroll to position [0, 0]
click at [146, 30] on link "Financial Impact" at bounding box center [145, 30] width 28 height 11
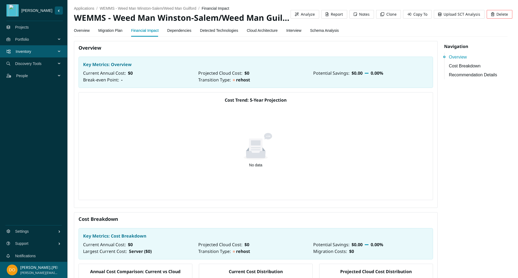
click at [119, 29] on link "Migration Plan" at bounding box center [110, 30] width 24 height 11
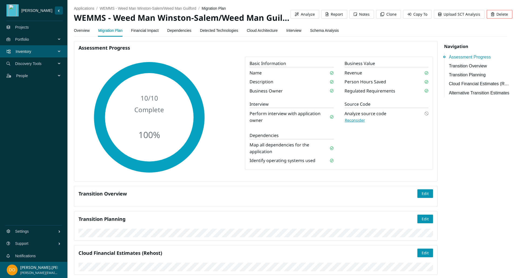
click at [57, 55] on span "Inventory" at bounding box center [37, 51] width 43 height 16
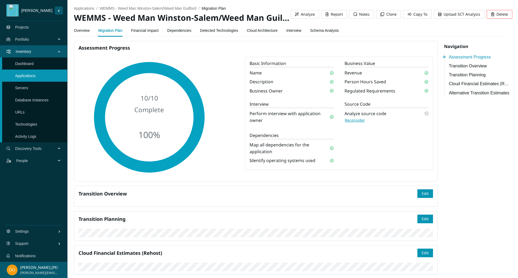
click at [58, 37] on span "Portfolio" at bounding box center [36, 39] width 43 height 16
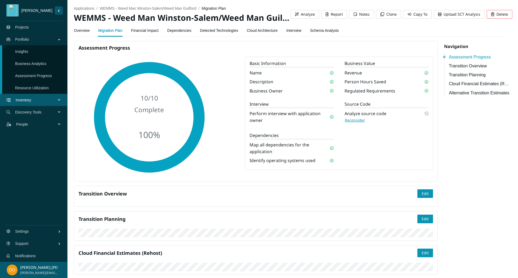
click at [24, 50] on link "Insights" at bounding box center [21, 51] width 13 height 4
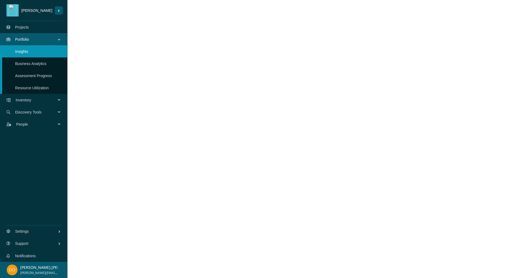
click at [28, 77] on link "Assessment Progress" at bounding box center [33, 76] width 37 height 4
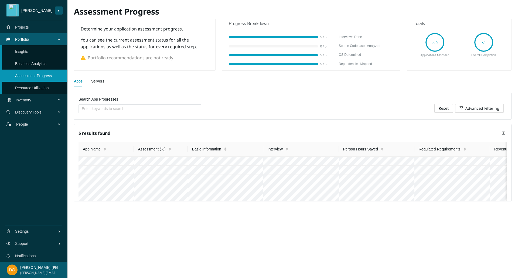
click at [226, 82] on div "Apps Servers" at bounding box center [292, 81] width 437 height 12
click at [319, 265] on main "Determine your application assessment progress. You can see the current assessm…" at bounding box center [292, 146] width 437 height 255
click at [28, 52] on link "Insights" at bounding box center [21, 51] width 13 height 4
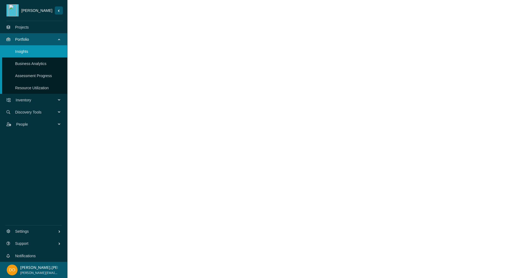
click at [29, 104] on span "Inventory" at bounding box center [37, 100] width 43 height 16
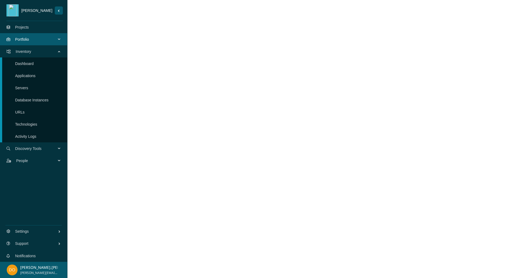
click at [36, 74] on link "Applications" at bounding box center [25, 76] width 20 height 4
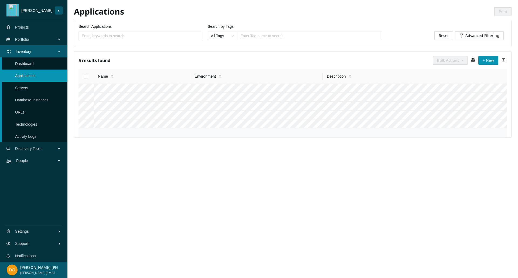
scroll to position [67, 0]
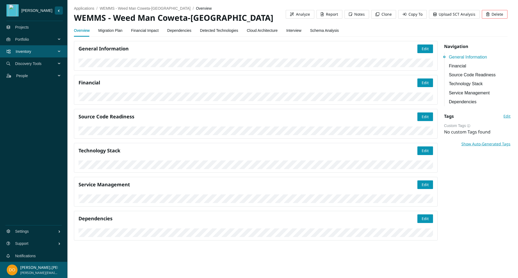
click at [112, 30] on link "Migration Plan" at bounding box center [110, 30] width 24 height 11
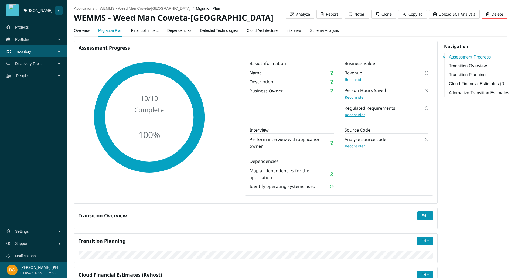
click at [352, 79] on span "Reconsider" at bounding box center [355, 80] width 20 height 6
click at [351, 97] on span "Reconsider" at bounding box center [355, 97] width 20 height 6
click at [351, 114] on span "Reconsider" at bounding box center [355, 115] width 20 height 6
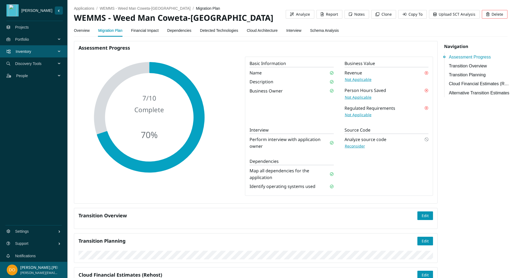
click at [78, 30] on link "Overview" at bounding box center [82, 30] width 16 height 11
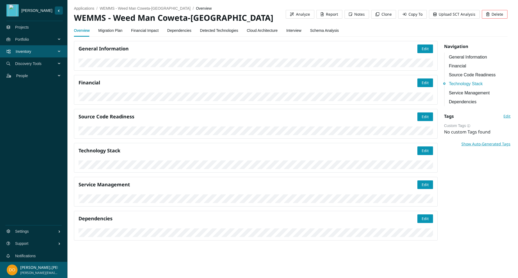
scroll to position [471, 0]
click at [421, 182] on span "Edit" at bounding box center [424, 185] width 7 height 6
click at [424, 182] on span "Save" at bounding box center [424, 185] width 8 height 6
click at [102, 30] on link "Migration Plan" at bounding box center [110, 30] width 24 height 11
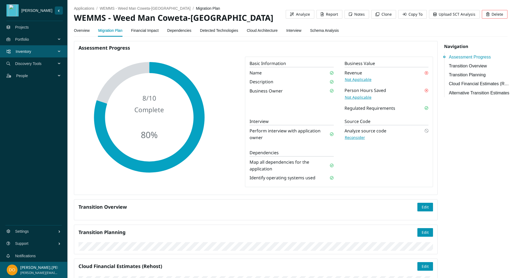
click at [85, 31] on link "Overview" at bounding box center [82, 30] width 16 height 11
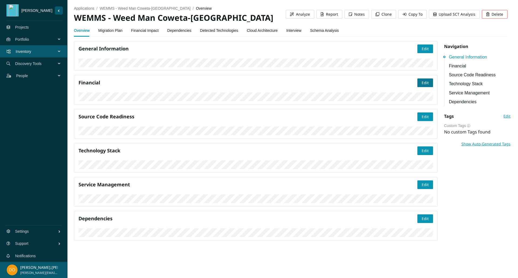
click at [421, 86] on span "Edit" at bounding box center [424, 83] width 7 height 6
click at [423, 86] on span "Save" at bounding box center [424, 83] width 8 height 6
click at [107, 29] on link "Migration Plan" at bounding box center [110, 30] width 24 height 11
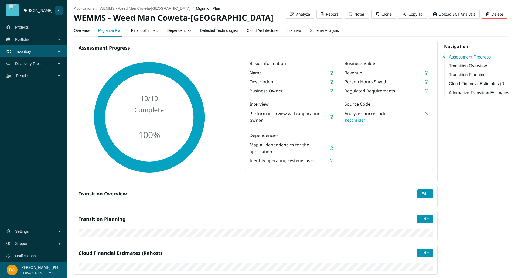
click at [37, 41] on span "Portfolio" at bounding box center [36, 39] width 43 height 16
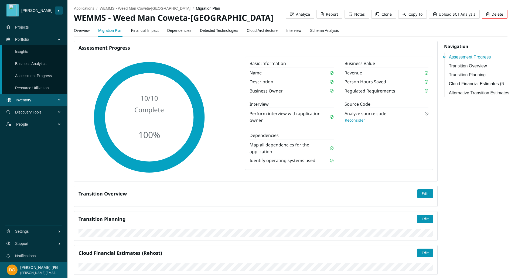
click at [34, 74] on link "Assessment Progress" at bounding box center [33, 76] width 37 height 4
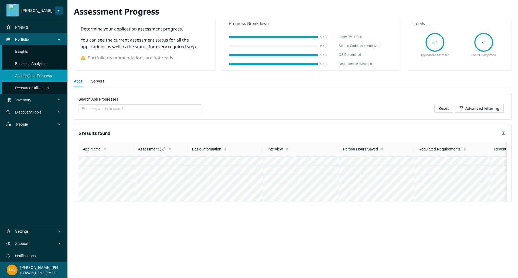
click at [94, 81] on link "Servers" at bounding box center [97, 81] width 13 height 11
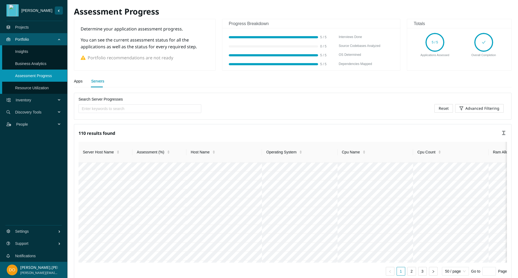
click at [22, 53] on link "Insights" at bounding box center [21, 51] width 13 height 4
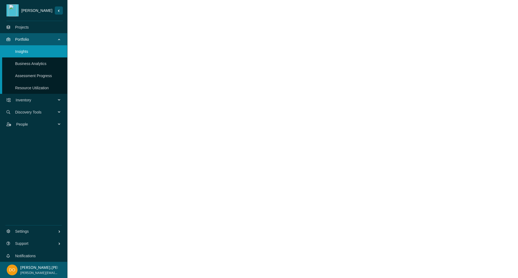
click at [29, 65] on link "Business Analytics" at bounding box center [30, 63] width 31 height 4
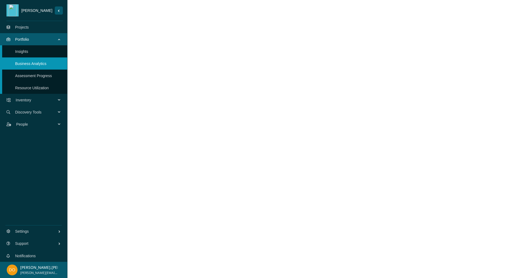
click at [41, 74] on link "Assessment Progress" at bounding box center [33, 76] width 37 height 4
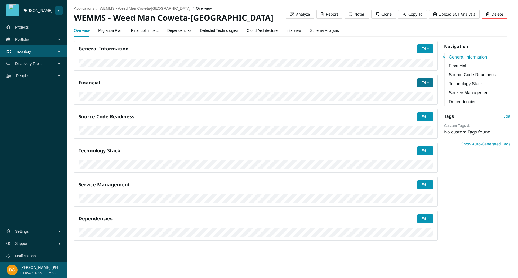
click at [421, 86] on span "Edit" at bounding box center [424, 83] width 7 height 6
click at [421, 86] on span "Save" at bounding box center [424, 83] width 8 height 6
click at [39, 40] on span "Portfolio" at bounding box center [36, 39] width 43 height 16
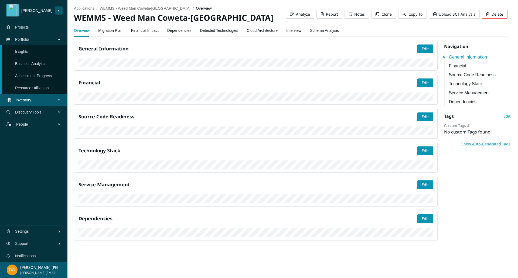
click at [29, 29] on link "Projects" at bounding box center [22, 27] width 14 height 4
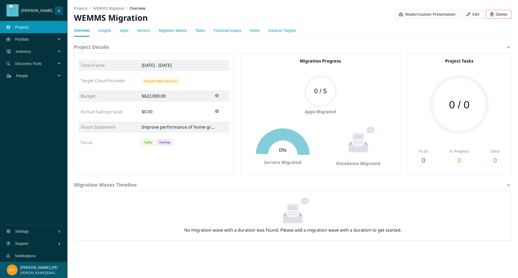
click at [416, 19] on div "projects / WEMMS Migration / overview / WEMMS Migration Modernization Presentat…" at bounding box center [292, 12] width 437 height 24
click at [418, 14] on span "Modernization Presentation" at bounding box center [430, 14] width 50 height 6
click at [235, 10] on ol "projects / WEMMS Migration / overview /" at bounding box center [183, 8] width 219 height 6
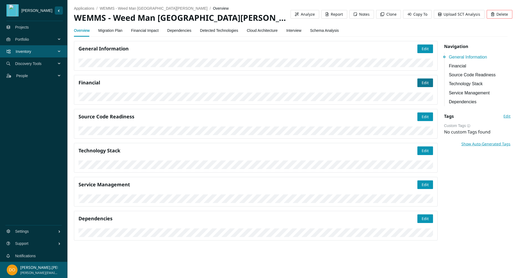
click at [421, 86] on span "Edit" at bounding box center [424, 83] width 7 height 6
click at [420, 86] on span "Save" at bounding box center [424, 83] width 8 height 6
click at [421, 86] on span "Edit" at bounding box center [424, 83] width 7 height 6
click at [421, 86] on span "Save" at bounding box center [424, 83] width 8 height 6
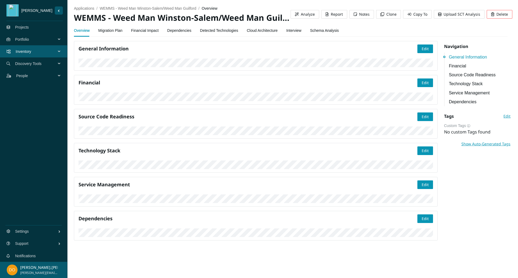
scroll to position [79, 0]
click at [422, 86] on span "Edit" at bounding box center [424, 83] width 7 height 6
click at [397, 86] on span "Cancel" at bounding box center [403, 83] width 12 height 6
click at [325, 2] on div "applications / WEMMS - Weed Man Winston-Salem/Weed Man Guilford / overview / WE…" at bounding box center [290, 12] width 433 height 24
click at [112, 31] on link "Migration Plan" at bounding box center [110, 30] width 24 height 11
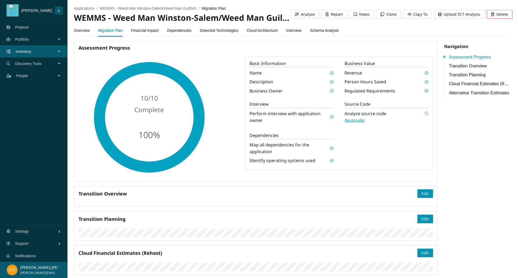
click at [79, 31] on link "Overview" at bounding box center [82, 30] width 16 height 11
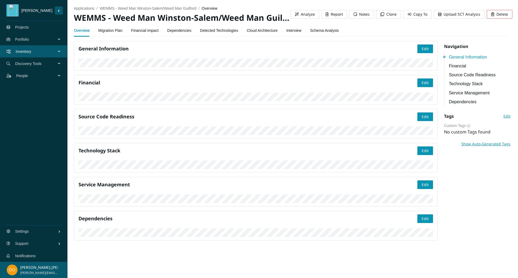
scroll to position [97, 0]
click at [421, 86] on span "Edit" at bounding box center [424, 83] width 7 height 6
click at [420, 86] on span "Save" at bounding box center [424, 83] width 8 height 6
click at [513, 232] on section "applications / WEMMS - Weed Man [GEOGRAPHIC_DATA]/Weed Man Guilford / overview …" at bounding box center [292, 124] width 450 height 249
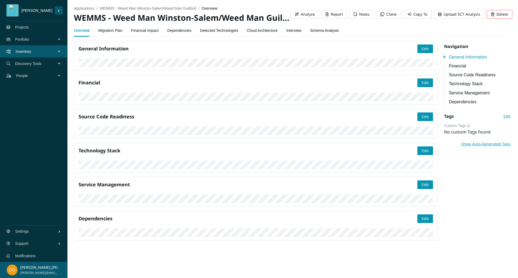
scroll to position [12, 0]
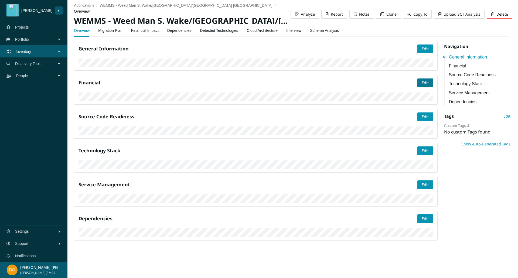
click at [421, 86] on span "Edit" at bounding box center [424, 83] width 7 height 6
click at [422, 86] on span "Save" at bounding box center [424, 83] width 8 height 6
click at [152, 30] on link "Financial Impact" at bounding box center [145, 30] width 28 height 11
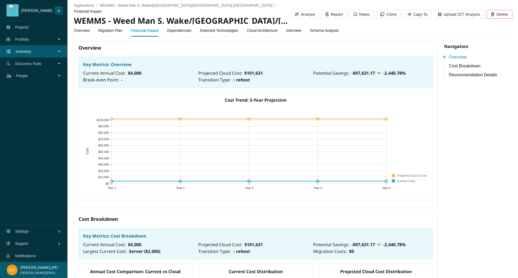
click at [77, 87] on div "Overview Key Metrics: Overview Current Annual Cost : $ 4,000 Projected Cloud Co…" at bounding box center [255, 124] width 363 height 167
click at [114, 33] on link "Migration Plan" at bounding box center [110, 30] width 24 height 11
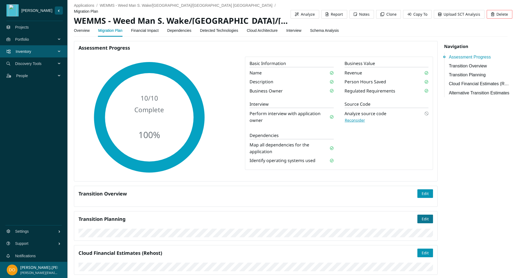
click at [425, 217] on span "Edit" at bounding box center [424, 219] width 7 height 6
click at [31, 125] on div "weedman Projects Portfolio Inventory Discovery Tools People Settings Support No…" at bounding box center [33, 139] width 67 height 278
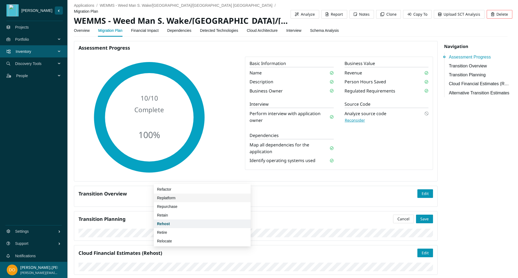
click at [188, 201] on div "Replatform" at bounding box center [202, 198] width 97 height 9
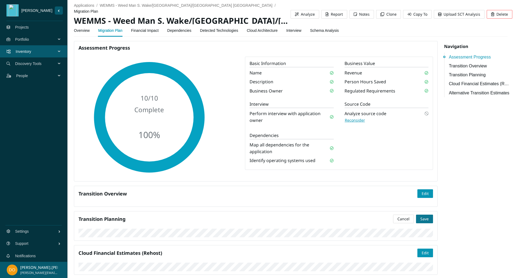
click at [420, 218] on span "Save" at bounding box center [424, 219] width 8 height 6
click at [29, 29] on link "Projects" at bounding box center [22, 27] width 14 height 4
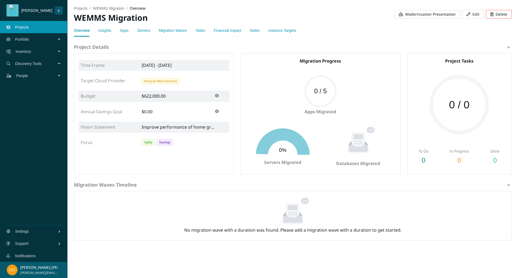
click at [425, 15] on span "Modernization Presentation" at bounding box center [430, 14] width 50 height 6
click at [41, 74] on span "People" at bounding box center [37, 76] width 42 height 16
click at [25, 88] on link "Users" at bounding box center [20, 88] width 10 height 4
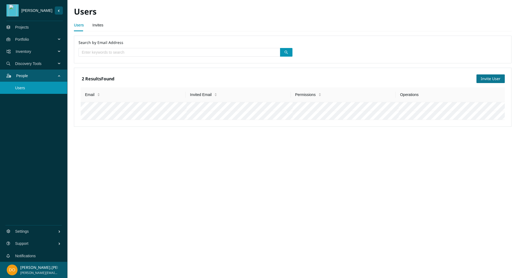
click at [495, 77] on span "Invite User" at bounding box center [491, 79] width 20 height 6
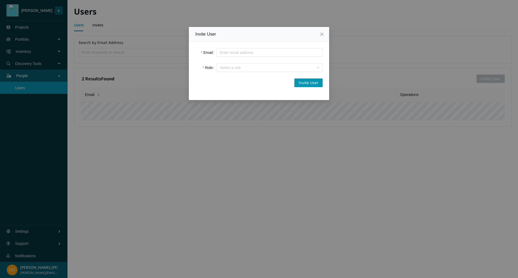
click at [251, 53] on input "Email" at bounding box center [270, 52] width 106 height 9
paste input "justin.barclay@tidalcloud.com"
type input "justin.barclay@tidalcloud.com"
click at [249, 66] on input "Role" at bounding box center [268, 68] width 96 height 8
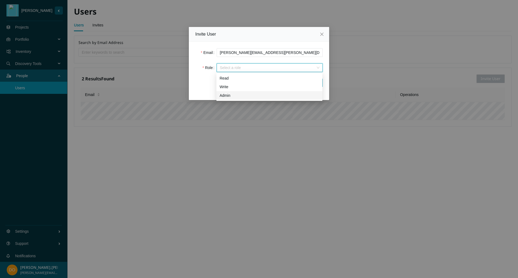
click at [245, 97] on div "Admin" at bounding box center [269, 95] width 100 height 6
click at [314, 82] on span "Invite User" at bounding box center [309, 83] width 20 height 6
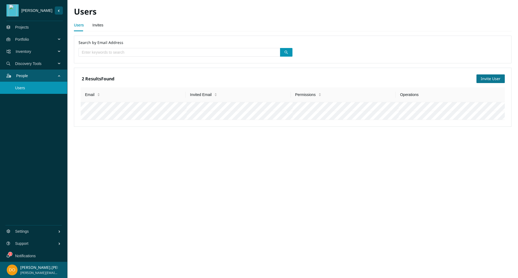
click at [487, 77] on span "Invite User" at bounding box center [491, 79] width 20 height 6
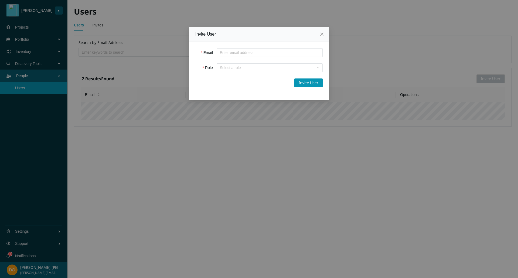
paste input "sam.king@tidalcloud.com"
click at [257, 49] on input "sam.king@tidalcloud.com" at bounding box center [270, 52] width 106 height 9
type input "sam.king@tidalcloud.com"
click at [264, 70] on input "Role" at bounding box center [268, 68] width 96 height 8
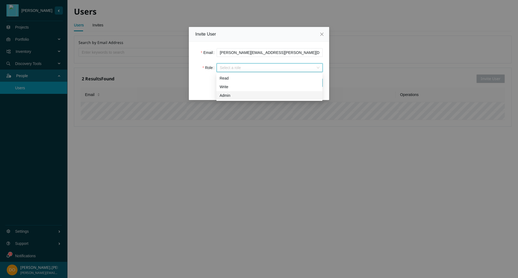
click at [245, 93] on div "Admin" at bounding box center [269, 95] width 100 height 6
click at [307, 83] on span "Invite User" at bounding box center [309, 83] width 20 height 6
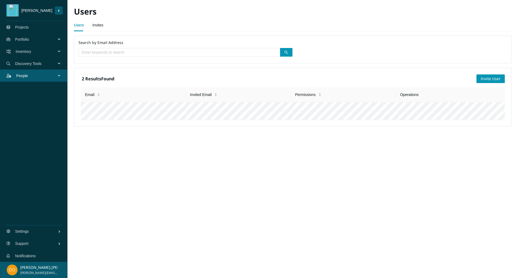
click at [39, 145] on div "[PERSON_NAME] Projects Portfolio Inventory Discovery Tools People Settings Supp…" at bounding box center [33, 139] width 67 height 278
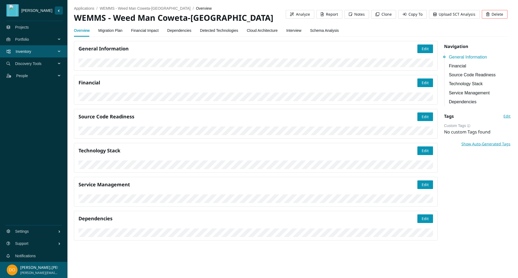
scroll to position [243, 0]
click at [29, 132] on div "weedman Projects Portfolio Inventory Discovery Tools People Settings Support No…" at bounding box center [33, 139] width 67 height 278
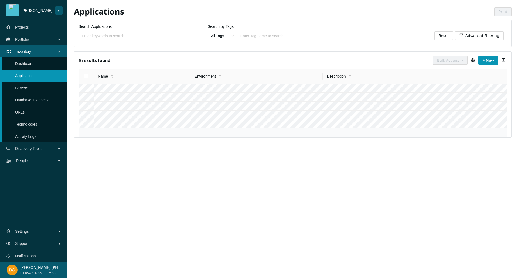
scroll to position [67, 0]
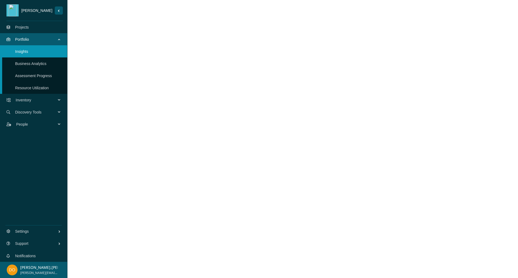
click at [29, 29] on link "Projects" at bounding box center [22, 27] width 14 height 4
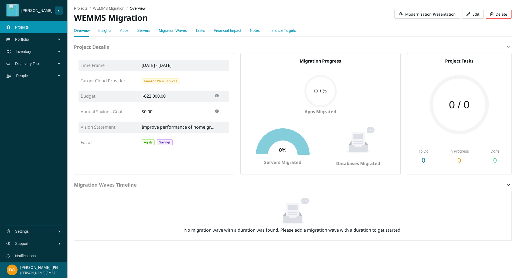
click at [414, 13] on span "Modernization Presentation" at bounding box center [430, 14] width 50 height 6
click at [32, 42] on span "Portfolio" at bounding box center [36, 39] width 43 height 16
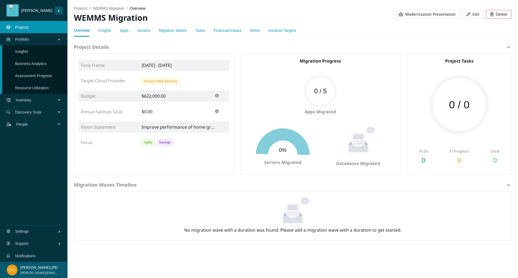
click at [28, 54] on link "Insights" at bounding box center [21, 51] width 13 height 4
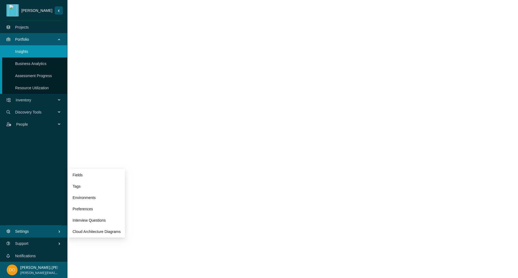
click at [40, 232] on span "Settings" at bounding box center [36, 231] width 43 height 16
click at [42, 235] on span "Settings" at bounding box center [36, 231] width 43 height 16
click at [93, 207] on link "Preferences" at bounding box center [83, 209] width 20 height 4
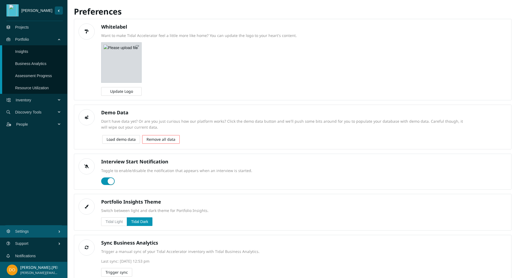
click at [120, 272] on span "Trigger sync" at bounding box center [116, 272] width 22 height 6
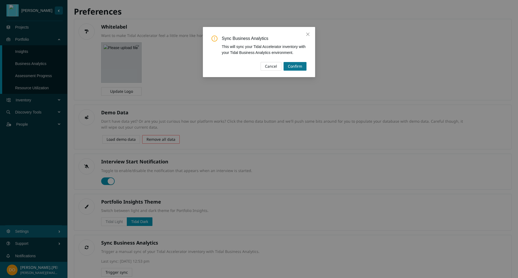
click at [295, 64] on span "Confirm" at bounding box center [295, 66] width 14 height 6
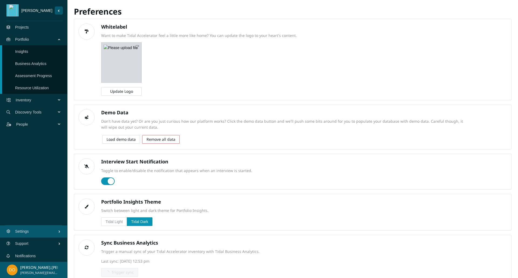
click at [26, 26] on link "Projects" at bounding box center [22, 27] width 14 height 4
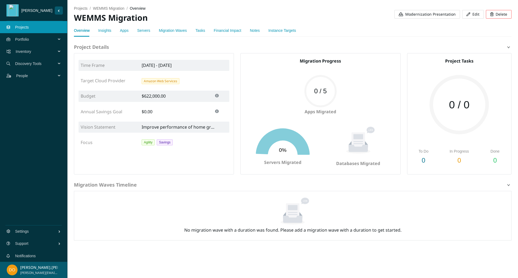
click at [412, 12] on span "Modernization Presentation" at bounding box center [430, 14] width 50 height 6
click at [430, 16] on span "Modernization Presentation" at bounding box center [430, 14] width 50 height 6
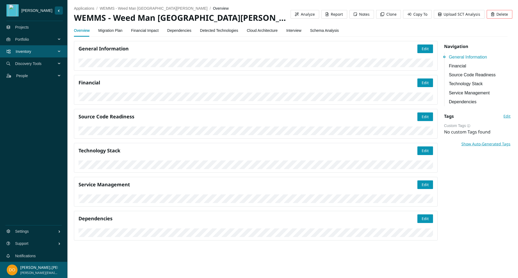
click at [28, 29] on link "Projects" at bounding box center [22, 27] width 14 height 4
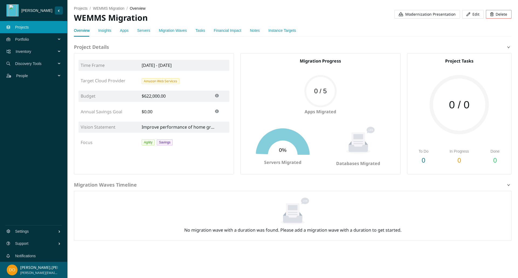
click at [418, 12] on span "Modernization Presentation" at bounding box center [430, 14] width 50 height 6
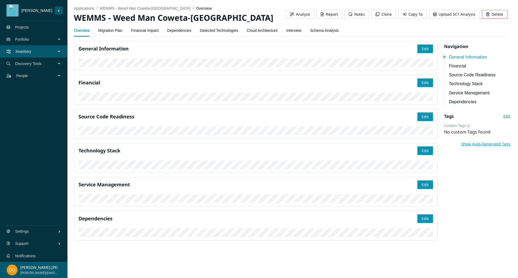
click at [110, 32] on link "Migration Plan" at bounding box center [110, 30] width 24 height 11
click at [106, 32] on link "Migration Plan" at bounding box center [110, 30] width 24 height 11
click at [116, 32] on link "Migration Plan" at bounding box center [110, 30] width 24 height 11
click at [374, 212] on div "General Information Edit Financial Edit Source Code Readiness Edit Technology S…" at bounding box center [256, 143] width 370 height 204
click at [411, 71] on div "General Information Edit" at bounding box center [255, 56] width 363 height 30
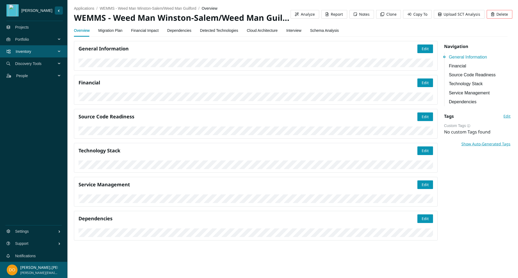
click at [148, 28] on link "Financial Impact" at bounding box center [145, 30] width 28 height 11
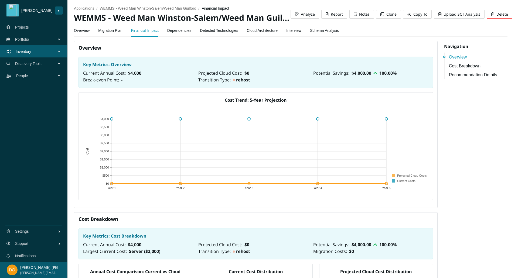
click at [109, 30] on link "Migration Plan" at bounding box center [110, 30] width 24 height 11
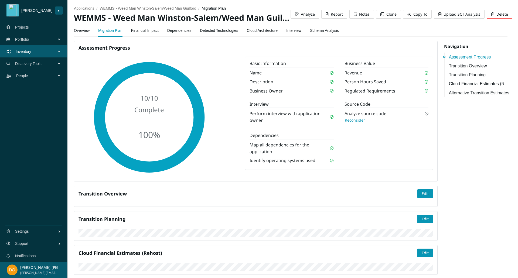
click at [458, 210] on div "Assessment Progress 10 / 10 Complete 100 % Basic Information Name Description B…" at bounding box center [293, 177] width 444 height 272
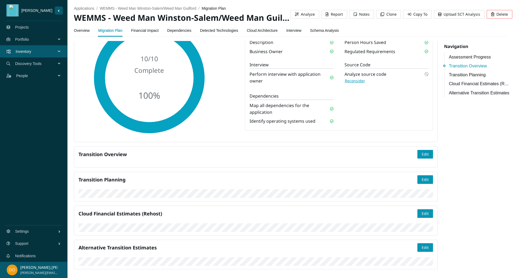
scroll to position [142, 0]
click at [476, 203] on div "Assessment Progress 10 / 10 Complete 100 % Basic Information Name Description B…" at bounding box center [293, 138] width 444 height 272
click at [423, 211] on span "Edit" at bounding box center [424, 214] width 7 height 6
click at [420, 211] on span "Save" at bounding box center [424, 214] width 8 height 6
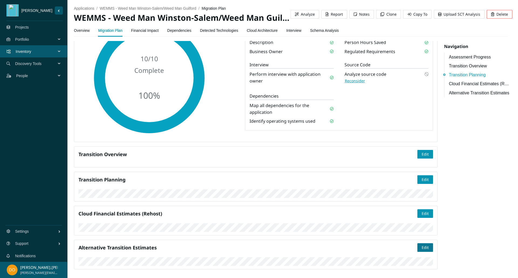
click at [424, 245] on span "Edit" at bounding box center [424, 248] width 7 height 6
click at [429, 240] on div "Alternative Transition Estimates Cancel Save" at bounding box center [255, 255] width 363 height 30
click at [423, 245] on span "Save" at bounding box center [424, 248] width 8 height 6
click at [421, 177] on span "Edit" at bounding box center [424, 180] width 7 height 6
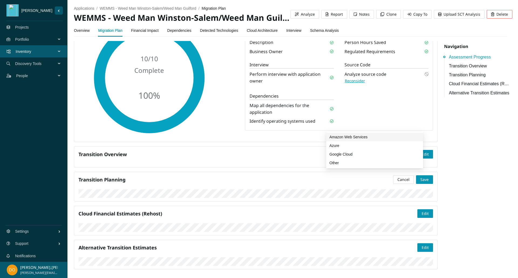
click at [350, 136] on div "Amazon Web Services" at bounding box center [374, 137] width 90 height 6
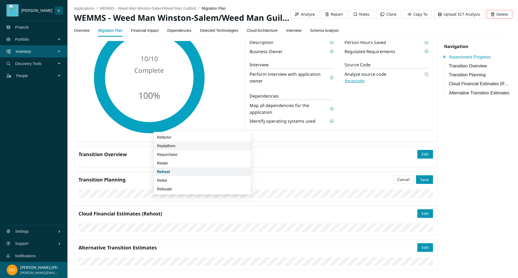
click at [187, 147] on div "Replatform" at bounding box center [202, 146] width 90 height 6
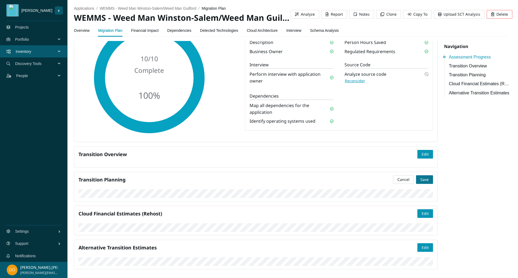
click at [424, 177] on span "Save" at bounding box center [424, 180] width 8 height 6
click at [421, 177] on span "Edit" at bounding box center [424, 180] width 7 height 6
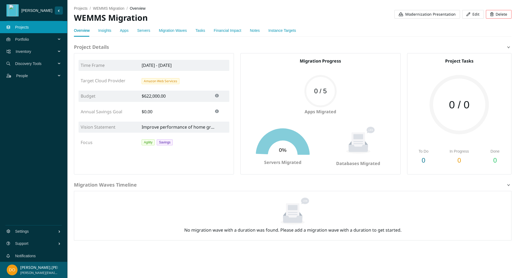
click at [432, 14] on span "Modernization Presentation" at bounding box center [430, 14] width 50 height 6
click at [413, 12] on span "Modernization Presentation" at bounding box center [430, 14] width 50 height 6
click at [408, 15] on span "Modernization Presentation" at bounding box center [430, 14] width 50 height 6
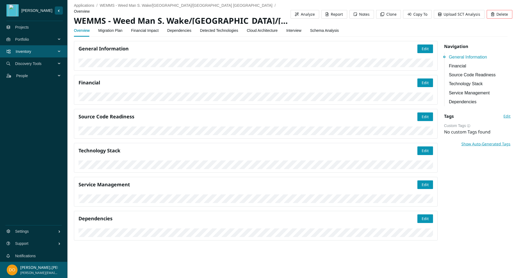
click at [149, 25] on link "Financial Impact" at bounding box center [145, 30] width 28 height 11
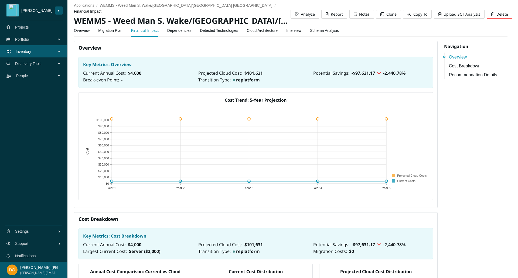
click at [114, 29] on link "Migration Plan" at bounding box center [110, 30] width 24 height 11
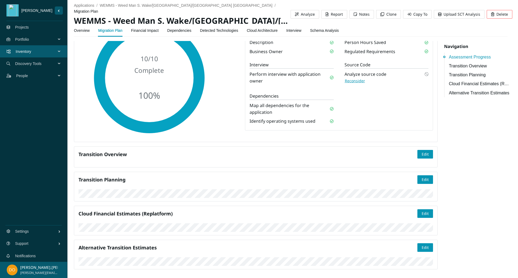
scroll to position [106, 0]
click at [424, 177] on span "Edit" at bounding box center [424, 180] width 7 height 6
click at [423, 177] on span "Save" at bounding box center [424, 180] width 8 height 6
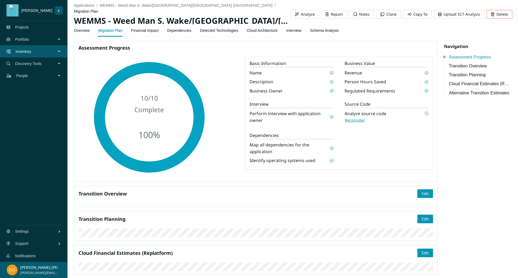
click at [79, 32] on link "Overview" at bounding box center [82, 30] width 16 height 11
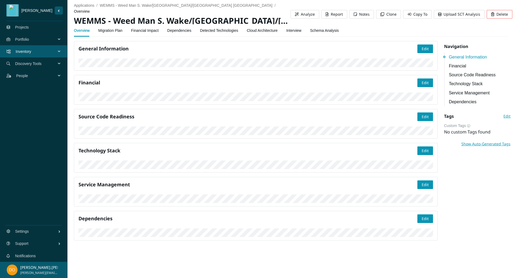
click at [112, 29] on link "Migration Plan" at bounding box center [110, 30] width 24 height 11
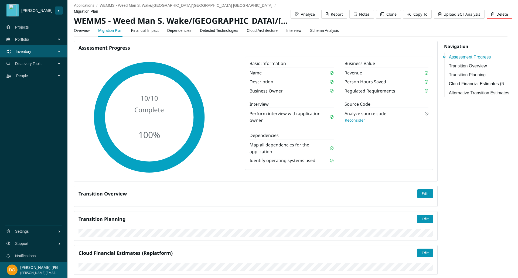
click at [412, 123] on div "Analyze source code Reconsider" at bounding box center [386, 117] width 84 height 15
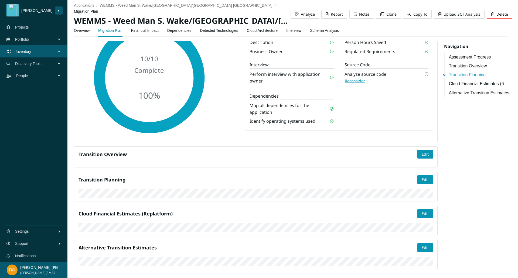
scroll to position [159, 0]
click at [424, 245] on span "Edit" at bounding box center [424, 248] width 7 height 6
click at [427, 243] on button "Save" at bounding box center [424, 247] width 17 height 9
click at [421, 177] on span "Edit" at bounding box center [424, 180] width 7 height 6
click at [423, 177] on span "Save" at bounding box center [424, 180] width 8 height 6
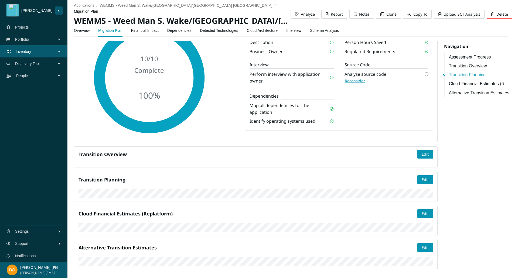
scroll to position [171, 0]
click at [78, 31] on link "Overview" at bounding box center [82, 30] width 16 height 11
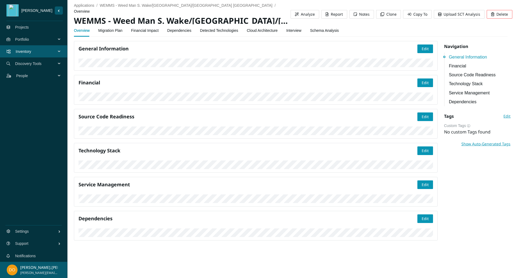
click at [173, 30] on link "Dependencies" at bounding box center [179, 30] width 24 height 11
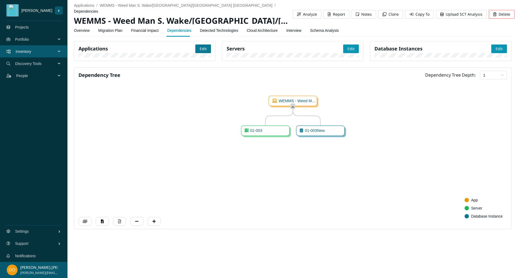
click at [205, 49] on span "Edit" at bounding box center [203, 49] width 7 height 6
click at [201, 49] on span "Save" at bounding box center [202, 49] width 8 height 6
click at [208, 47] on button "Edit" at bounding box center [203, 48] width 16 height 9
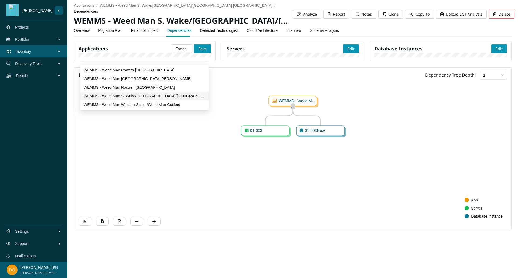
click at [159, 94] on div "WEMMS - Weed Man S. Wake/[GEOGRAPHIC_DATA]/[GEOGRAPHIC_DATA] [GEOGRAPHIC_DATA]" at bounding box center [145, 96] width 122 height 6
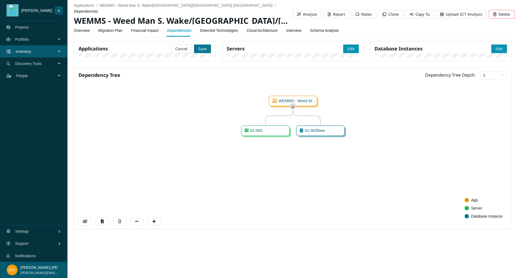
click at [202, 49] on span "Save" at bounding box center [202, 49] width 8 height 6
click at [119, 28] on link "Migration Plan" at bounding box center [110, 30] width 24 height 11
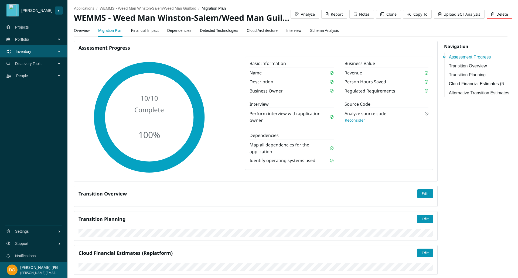
click at [455, 191] on div "Assessment Progress 10 / 10 Complete 100 % Basic Information Name Description B…" at bounding box center [293, 177] width 444 height 272
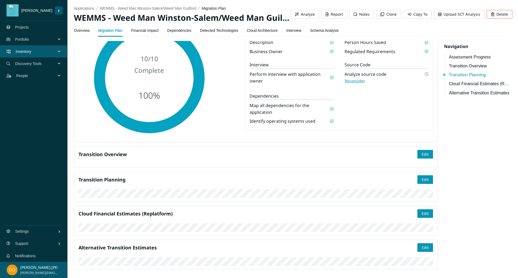
scroll to position [173, 0]
click at [422, 177] on span "Edit" at bounding box center [424, 180] width 7 height 6
click at [421, 177] on span "Save" at bounding box center [424, 180] width 8 height 6
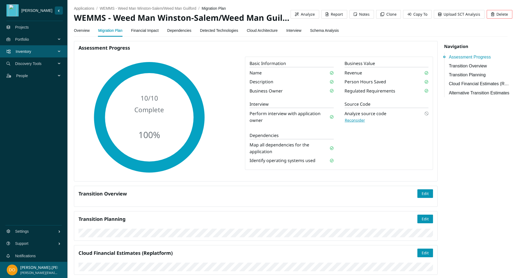
click at [284, 32] on div "Overview Migration Plan Financial Impact Dependencies Detected Technologies Clo…" at bounding box center [206, 30] width 265 height 12
click at [287, 32] on link "Interview" at bounding box center [293, 30] width 15 height 11
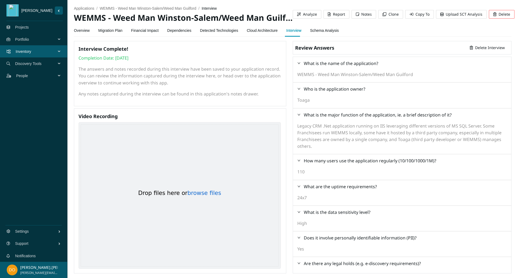
click at [80, 26] on link "Overview" at bounding box center [82, 30] width 16 height 11
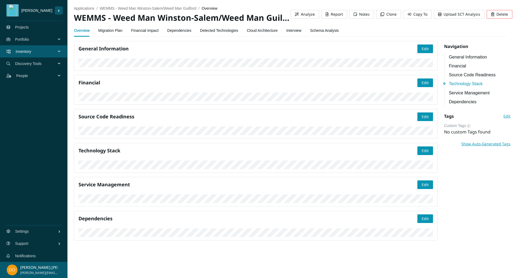
scroll to position [441, 0]
click at [422, 182] on span "Edit" at bounding box center [424, 185] width 7 height 6
click at [421, 182] on span "Save" at bounding box center [424, 185] width 8 height 6
click at [108, 25] on link "Migration Plan" at bounding box center [110, 30] width 24 height 11
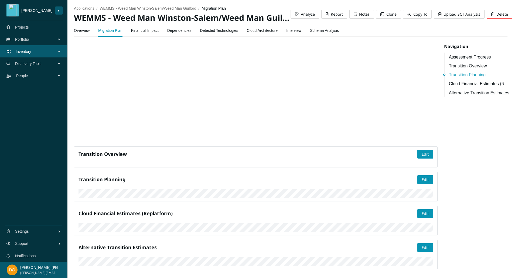
scroll to position [203, 0]
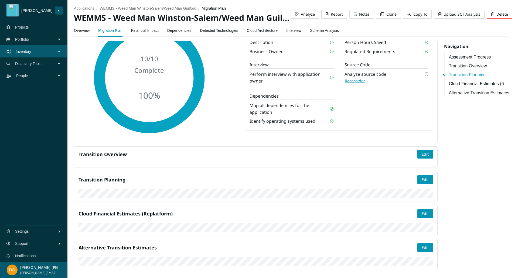
click at [461, 153] on div "Assessment Progress 10 / 10 Complete 100 % Basic Information Name Description B…" at bounding box center [293, 138] width 444 height 272
click at [148, 33] on link "Financial Impact" at bounding box center [145, 30] width 28 height 11
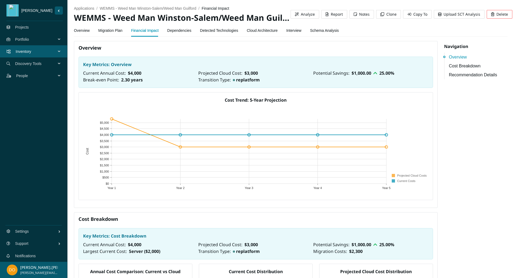
click at [176, 31] on link "Dependencies" at bounding box center [179, 30] width 24 height 11
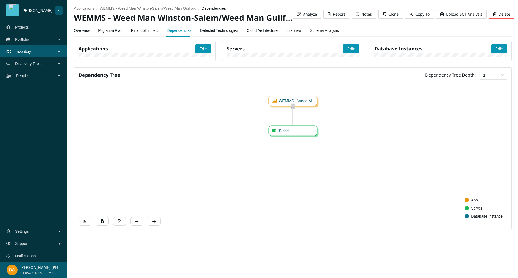
click at [210, 31] on link "Detected Technologies" at bounding box center [219, 30] width 38 height 11
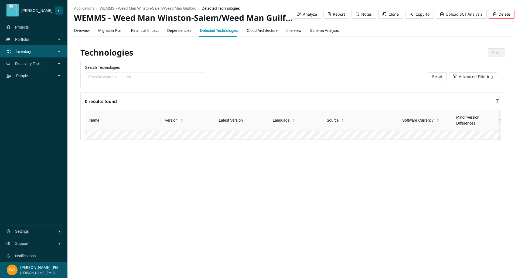
click at [288, 34] on link "Interview" at bounding box center [293, 30] width 15 height 11
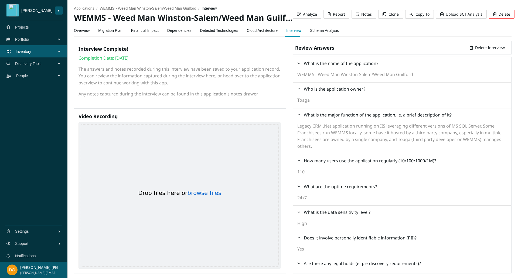
click at [80, 29] on link "Overview" at bounding box center [82, 30] width 16 height 11
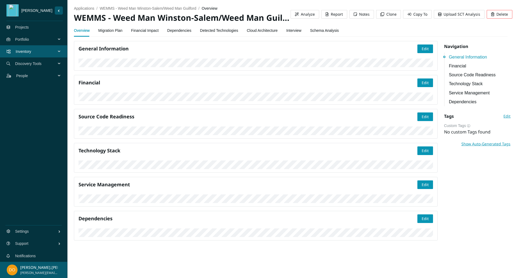
click at [294, 32] on link "Interview" at bounding box center [293, 30] width 15 height 11
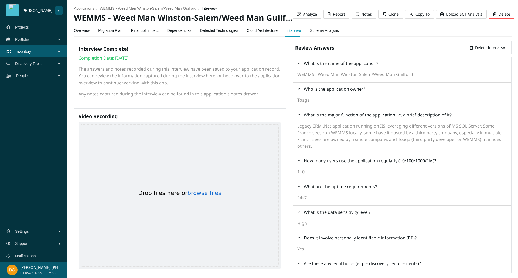
click at [388, 46] on div "Review Answers Delete Interview" at bounding box center [402, 47] width 214 height 9
click at [451, 215] on span "What is the data sensitivity level?" at bounding box center [405, 212] width 203 height 7
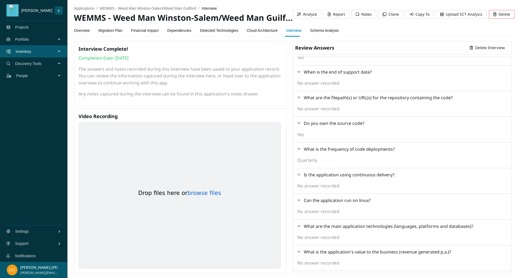
scroll to position [380, 0]
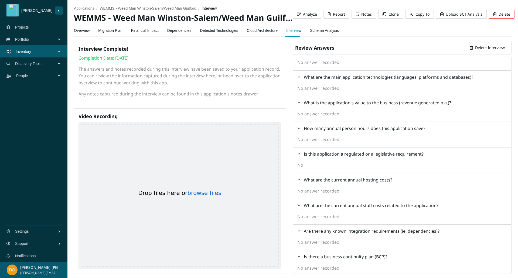
click at [109, 28] on link "Migration Plan" at bounding box center [110, 30] width 24 height 11
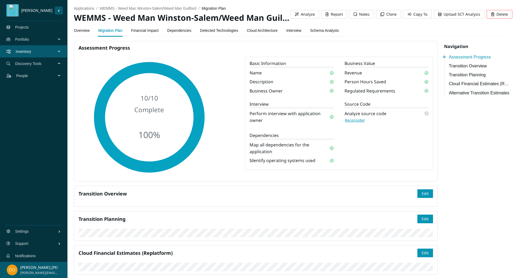
click at [458, 135] on div "Assessment Progress 10 / 10 Complete 100 % Basic Information Name Description B…" at bounding box center [293, 177] width 444 height 272
click at [472, 222] on div "Assessment Progress 10 / 10 Complete 100 % Basic Information Name Description B…" at bounding box center [293, 177] width 444 height 272
click at [80, 33] on link "Overview" at bounding box center [82, 30] width 16 height 11
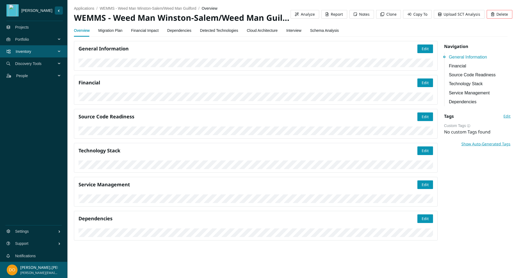
click at [457, 234] on div "General Information Edit Financial Edit Source Code Readiness Edit Technology S…" at bounding box center [293, 143] width 444 height 204
click at [418, 146] on button "Edit" at bounding box center [425, 150] width 16 height 9
click at [184, 125] on div "IIS" at bounding box center [202, 123] width 90 height 6
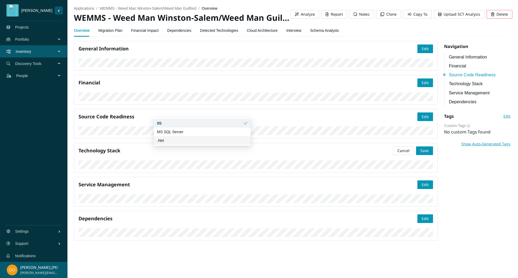
click at [191, 142] on div ".Net" at bounding box center [202, 141] width 90 height 6
click at [422, 148] on span "Save" at bounding box center [424, 151] width 8 height 6
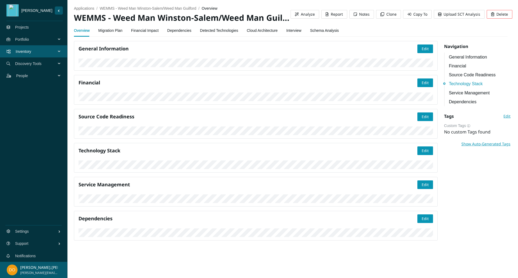
scroll to position [499, 0]
click at [425, 180] on button "Edit" at bounding box center [425, 184] width 16 height 9
click at [420, 182] on span "Save" at bounding box center [424, 185] width 8 height 6
click at [421, 182] on span "Edit" at bounding box center [424, 185] width 7 height 6
click at [420, 182] on span "Save" at bounding box center [424, 185] width 8 height 6
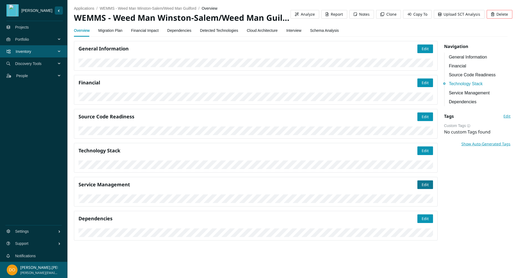
click at [423, 182] on span "Edit" at bounding box center [424, 185] width 7 height 6
click at [175, 108] on div "Create: 1" at bounding box center [202, 107] width 90 height 6
click at [420, 182] on span "Save" at bounding box center [424, 185] width 8 height 6
click at [289, 30] on link "Interview" at bounding box center [293, 30] width 15 height 11
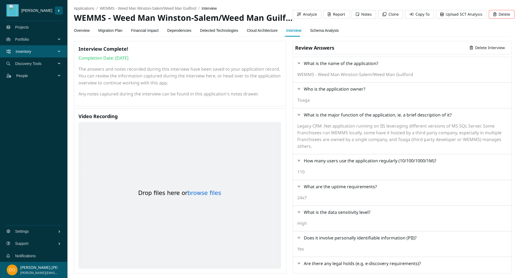
click at [128, 31] on div "Overview Migration Plan Financial Impact Dependencies Detected Technologies Clo…" at bounding box center [206, 30] width 265 height 12
click at [114, 30] on link "Migration Plan" at bounding box center [110, 30] width 24 height 11
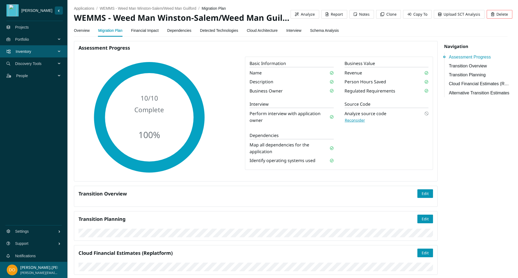
click at [403, 54] on div "Assessment Progress 10 / 10 Complete 100 % Basic Information Name Description B…" at bounding box center [255, 111] width 363 height 140
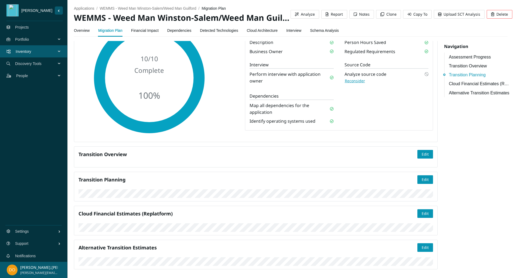
click at [86, 31] on link "Overview" at bounding box center [82, 30] width 16 height 11
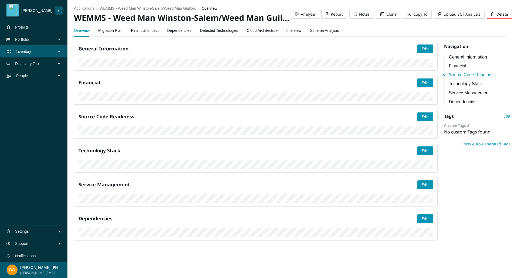
scroll to position [486, 0]
click at [179, 30] on link "Dependencies" at bounding box center [179, 30] width 24 height 11
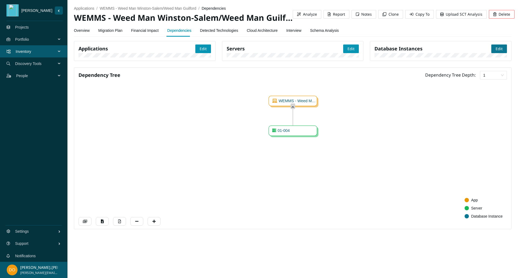
click at [497, 47] on span "Edit" at bounding box center [498, 49] width 7 height 6
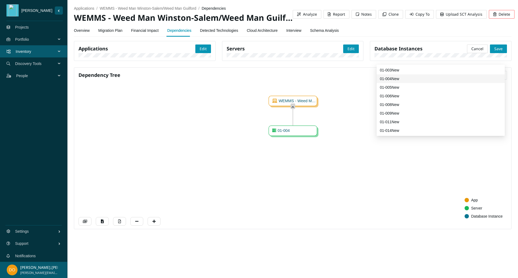
click at [406, 79] on div "01-004New" at bounding box center [441, 79] width 122 height 6
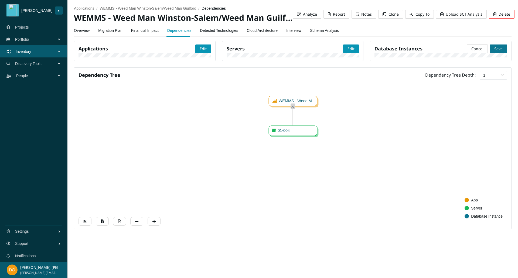
click at [502, 46] on span "Save" at bounding box center [498, 49] width 8 height 6
click at [200, 48] on span "Edit" at bounding box center [203, 49] width 7 height 6
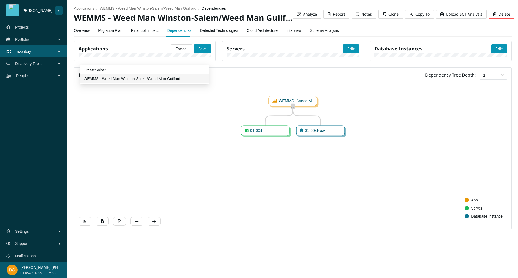
click at [143, 78] on div "WEMMS - Weed Man Winston-Salem/Weed Man Guilford" at bounding box center [145, 79] width 122 height 6
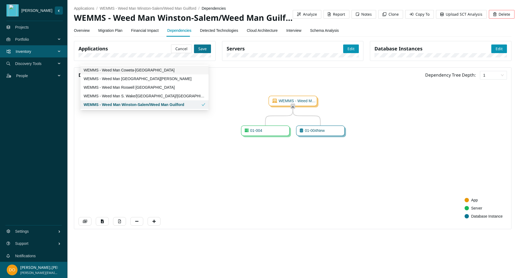
click at [202, 47] on span "Save" at bounding box center [202, 49] width 8 height 6
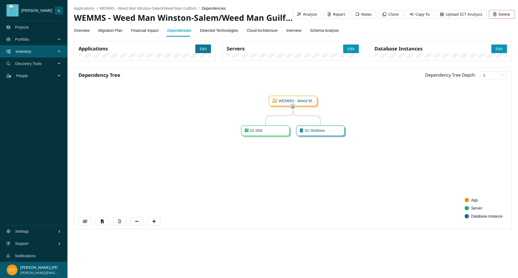
click at [202, 49] on span "Edit" at bounding box center [203, 49] width 7 height 6
click at [203, 44] on button "Save" at bounding box center [202, 48] width 17 height 9
click at [203, 51] on span "Edit" at bounding box center [203, 49] width 7 height 6
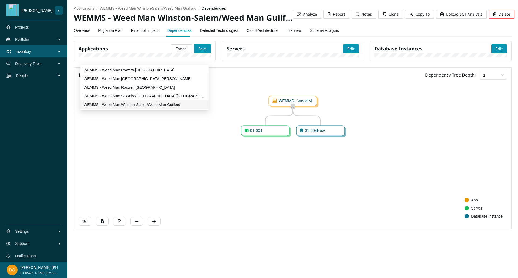
click at [159, 102] on div "WEMMS - Weed Man Winston-Salem/Weed Man Guilford" at bounding box center [145, 105] width 122 height 6
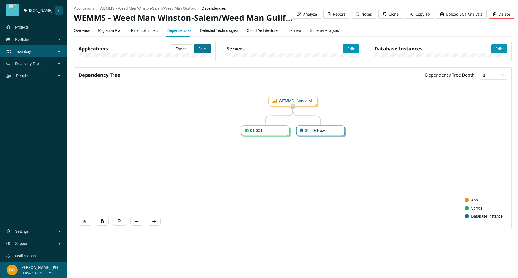
click at [207, 44] on button "Save" at bounding box center [202, 48] width 17 height 9
click at [86, 31] on link "Overview" at bounding box center [82, 30] width 16 height 11
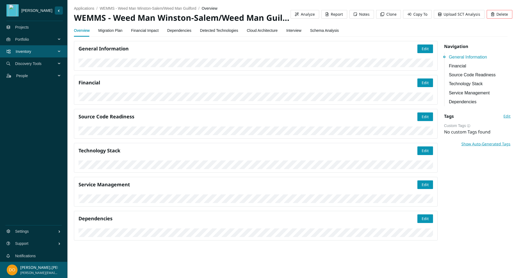
click at [111, 34] on link "Migration Plan" at bounding box center [110, 30] width 24 height 11
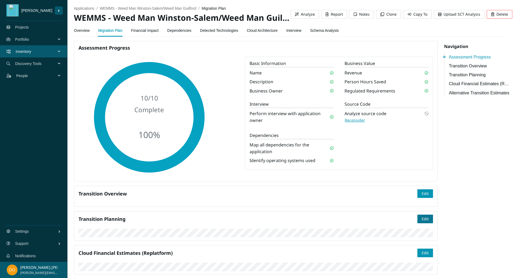
click at [426, 220] on button "Edit" at bounding box center [425, 219] width 16 height 9
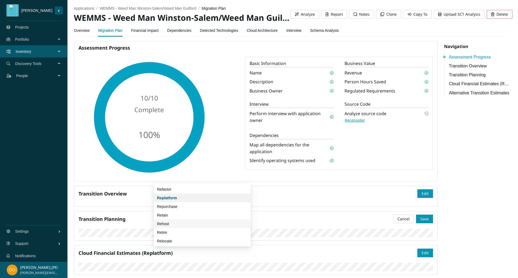
click at [170, 222] on div "Rehost" at bounding box center [202, 224] width 90 height 6
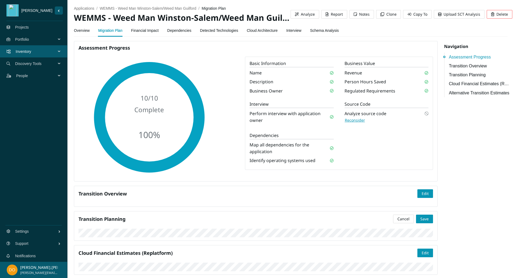
click at [430, 218] on div "Transition Planning Cancel Save" at bounding box center [255, 226] width 363 height 30
click at [422, 217] on span "Save" at bounding box center [424, 219] width 8 height 6
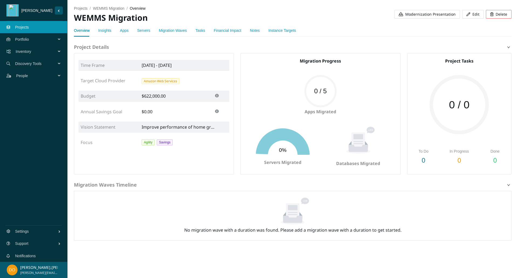
click at [103, 31] on link "Insights" at bounding box center [104, 30] width 13 height 4
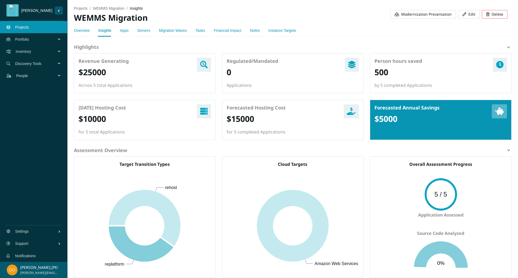
click at [217, 31] on link "Financial Impact" at bounding box center [228, 30] width 28 height 4
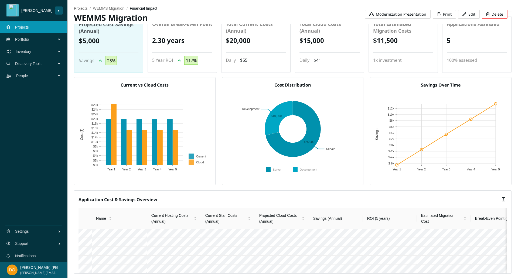
scroll to position [34, 0]
click at [400, 13] on span "Modernization Presentation" at bounding box center [401, 14] width 50 height 6
click at [388, 14] on span "Modernization Presentation" at bounding box center [401, 14] width 50 height 6
click at [379, 12] on span "Modernization Presentation" at bounding box center [401, 14] width 50 height 6
click at [403, 12] on span "Modernization Presentation" at bounding box center [401, 14] width 50 height 6
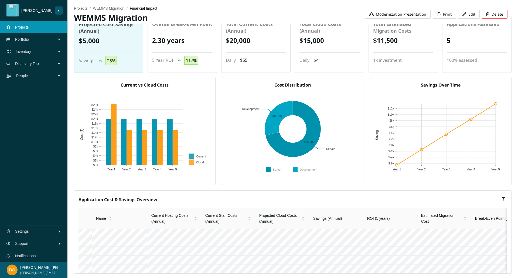
click at [392, 12] on span "Modernization Presentation" at bounding box center [401, 14] width 50 height 6
click at [394, 12] on span "Modernization Presentation" at bounding box center [401, 14] width 50 height 6
click at [402, 14] on span "Modernization Presentation" at bounding box center [401, 14] width 50 height 6
click at [399, 14] on span "Modernization Presentation" at bounding box center [401, 14] width 50 height 6
click at [394, 13] on span "Modernization Presentation" at bounding box center [401, 14] width 50 height 6
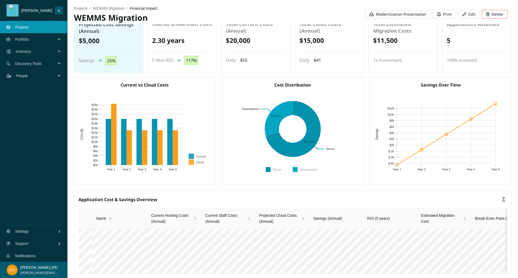
click at [29, 28] on link "Projects" at bounding box center [22, 27] width 14 height 4
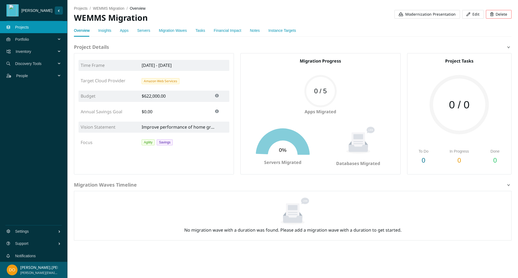
click at [420, 13] on span "Modernization Presentation" at bounding box center [430, 14] width 50 height 6
click at [417, 14] on span "Modernization Presentation" at bounding box center [430, 14] width 50 height 6
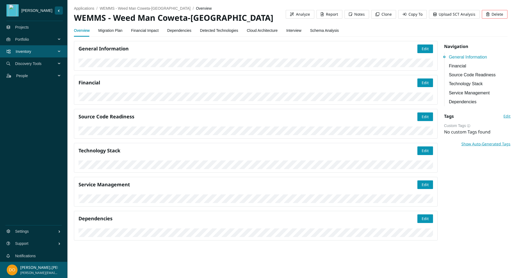
click at [157, 30] on link "Financial Impact" at bounding box center [145, 30] width 28 height 11
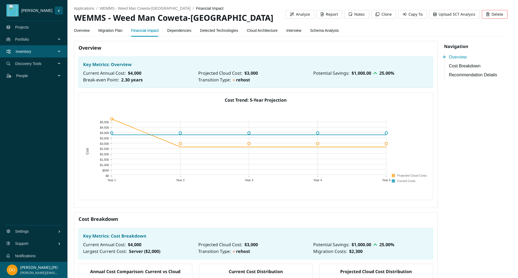
click at [187, 30] on link "Dependencies" at bounding box center [179, 30] width 24 height 11
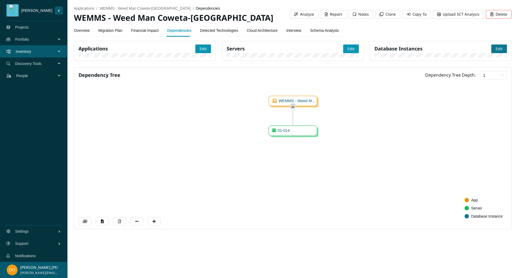
click at [496, 46] on button "Edit" at bounding box center [499, 48] width 16 height 9
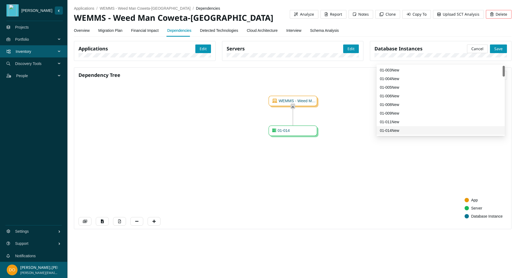
click at [393, 131] on div "01-014New" at bounding box center [441, 131] width 122 height 6
click at [496, 47] on span "Save" at bounding box center [498, 49] width 8 height 6
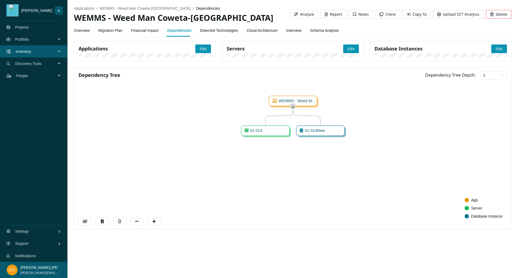
click at [76, 30] on link "Overview" at bounding box center [82, 30] width 16 height 11
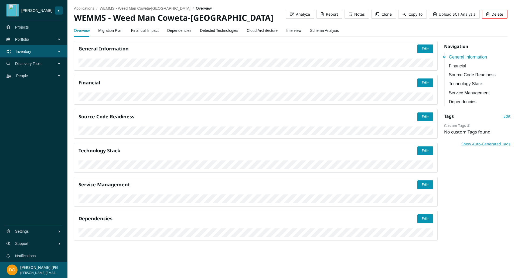
scroll to position [243, 0]
click at [424, 173] on div "Technology Stack Edit" at bounding box center [255, 158] width 363 height 30
click at [417, 155] on button "Edit" at bounding box center [425, 150] width 16 height 9
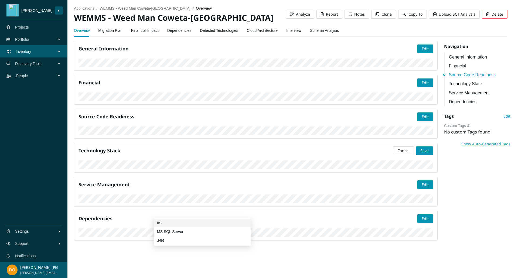
click at [202, 219] on div "IIS" at bounding box center [202, 223] width 97 height 9
click at [193, 231] on div "MS SQL Server" at bounding box center [202, 232] width 90 height 6
click at [213, 240] on div ".Net" at bounding box center [202, 240] width 90 height 6
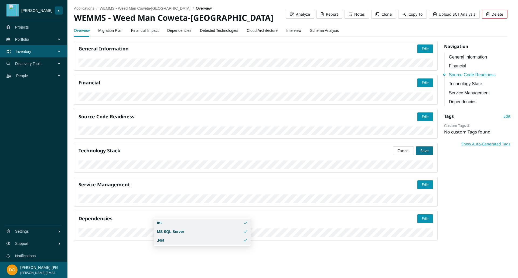
click at [420, 154] on span "Save" at bounding box center [424, 151] width 8 height 6
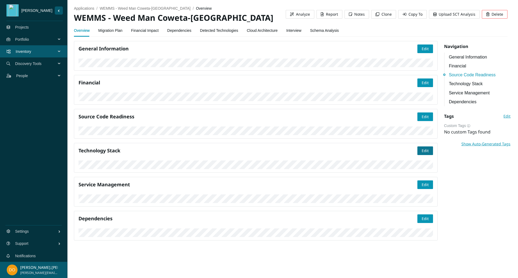
click at [421, 154] on span "Edit" at bounding box center [424, 151] width 7 height 6
click at [421, 154] on span "Save" at bounding box center [424, 151] width 8 height 6
click at [423, 182] on span "Edit" at bounding box center [424, 185] width 7 height 6
click at [420, 182] on span "Save" at bounding box center [424, 185] width 8 height 6
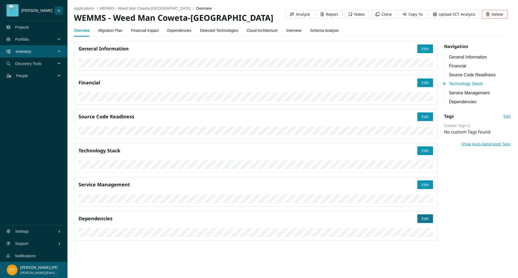
click at [421, 216] on span "Edit" at bounding box center [424, 219] width 7 height 6
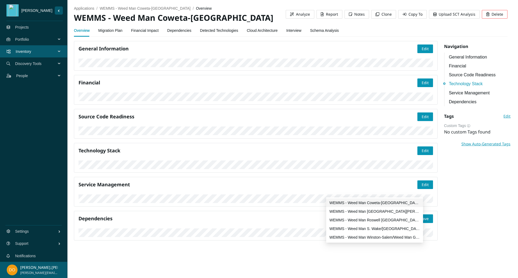
click at [388, 203] on div "WEMMS - Weed Man Coweta-[GEOGRAPHIC_DATA]" at bounding box center [374, 203] width 90 height 6
click at [449, 211] on div "General Information Edit Financial Edit Source Code Readiness Edit Technology S…" at bounding box center [293, 143] width 444 height 204
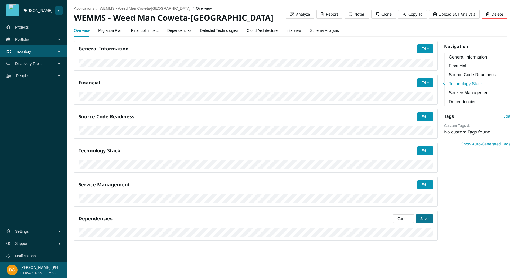
click at [425, 216] on span "Save" at bounding box center [424, 219] width 8 height 6
click at [114, 32] on link "Migration Plan" at bounding box center [110, 30] width 24 height 11
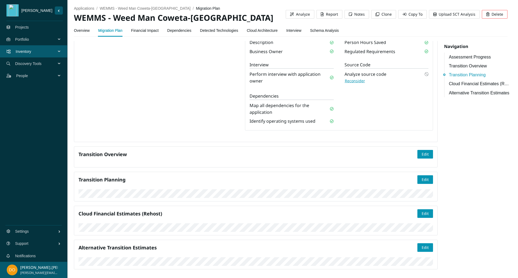
scroll to position [203, 0]
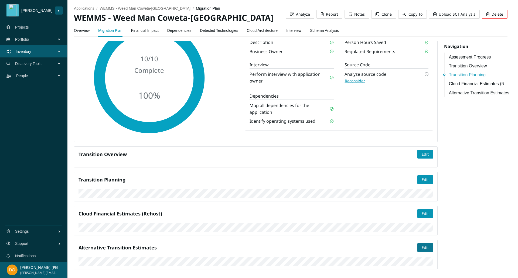
click at [421, 245] on span "Edit" at bounding box center [424, 248] width 7 height 6
click at [423, 245] on span "Save" at bounding box center [424, 248] width 8 height 6
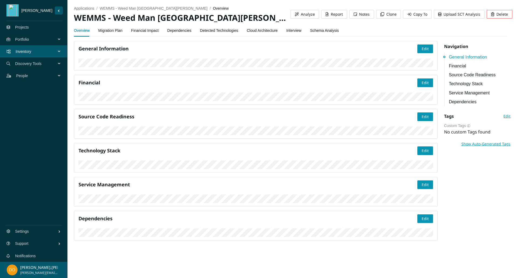
click at [181, 30] on link "Dependencies" at bounding box center [179, 30] width 24 height 11
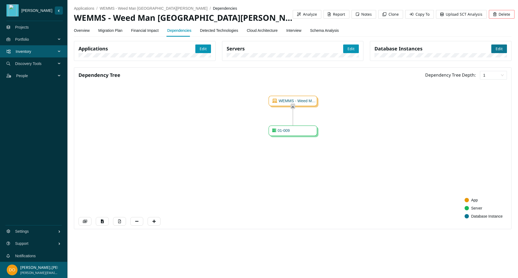
click at [499, 51] on span "Edit" at bounding box center [498, 49] width 7 height 6
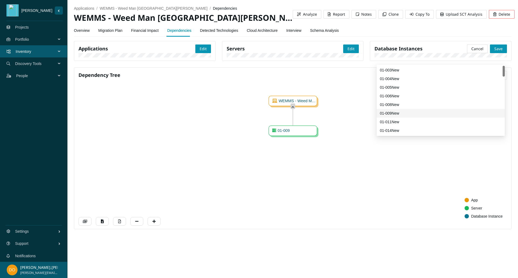
click at [394, 113] on div "01-009New" at bounding box center [441, 113] width 122 height 6
click at [494, 48] on span "Save" at bounding box center [498, 49] width 8 height 6
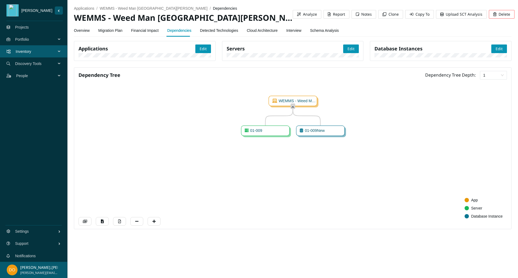
click at [78, 30] on link "Overview" at bounding box center [82, 30] width 16 height 11
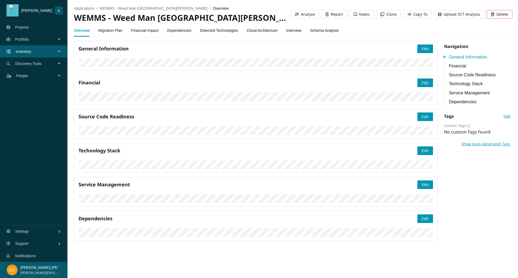
scroll to position [243, 0]
click at [421, 154] on span "Edit" at bounding box center [424, 151] width 7 height 6
click at [421, 154] on span "Save" at bounding box center [424, 151] width 8 height 6
click at [427, 180] on button "Edit" at bounding box center [425, 184] width 16 height 9
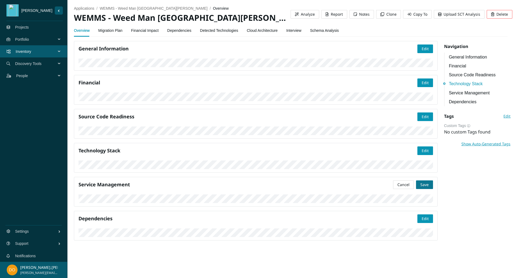
click at [421, 182] on span "Save" at bounding box center [424, 185] width 8 height 6
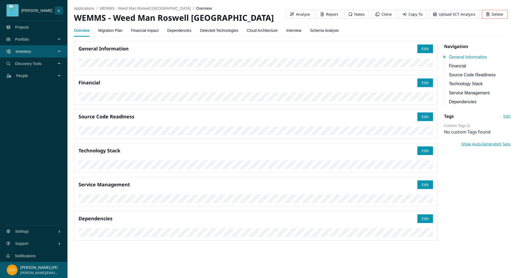
scroll to position [243, 0]
click at [425, 154] on span "Edit" at bounding box center [424, 151] width 7 height 6
click at [423, 154] on span "Save" at bounding box center [424, 151] width 8 height 6
click at [174, 30] on link "Dependencies" at bounding box center [179, 30] width 24 height 11
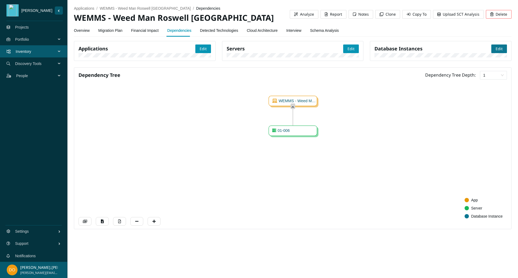
click at [500, 47] on span "Edit" at bounding box center [498, 49] width 7 height 6
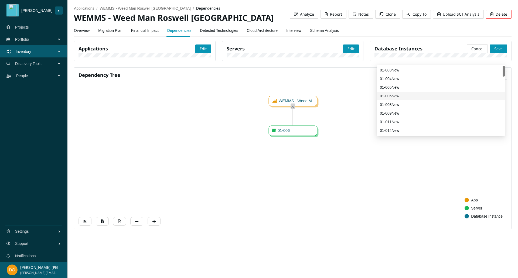
click at [395, 96] on div "01-006New" at bounding box center [441, 96] width 122 height 6
click at [498, 46] on span "Save" at bounding box center [498, 49] width 8 height 6
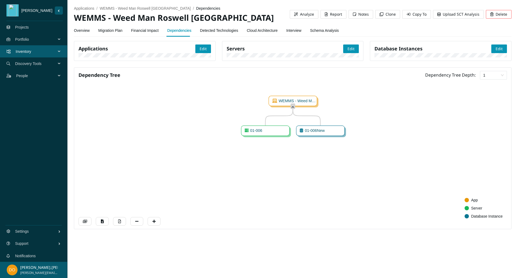
click at [118, 34] on link "Migration Plan" at bounding box center [110, 30] width 24 height 11
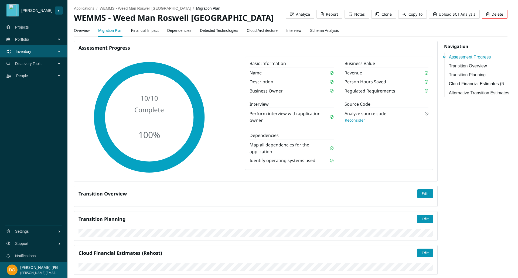
click at [81, 30] on link "Overview" at bounding box center [82, 30] width 16 height 11
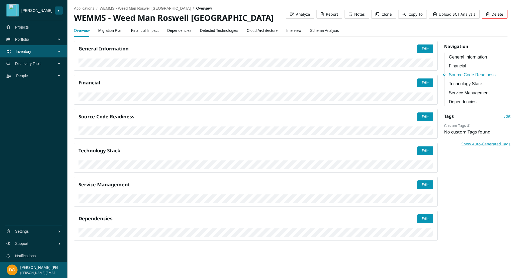
scroll to position [486, 0]
click at [421, 182] on span "Edit" at bounding box center [424, 185] width 7 height 6
click at [417, 180] on button "Save" at bounding box center [424, 184] width 17 height 9
click at [424, 216] on span "Edit" at bounding box center [424, 219] width 7 height 6
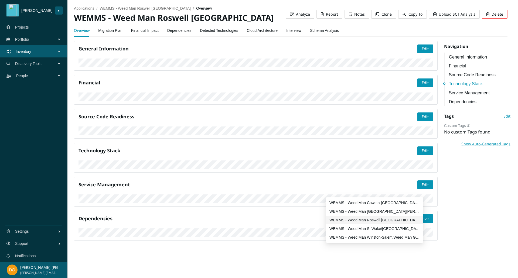
click at [397, 218] on div "WEMMS - Weed Man Roswell GA" at bounding box center [374, 220] width 90 height 6
click at [448, 214] on div "General Information Edit Financial Edit Source Code Readiness Edit Technology S…" at bounding box center [293, 143] width 444 height 204
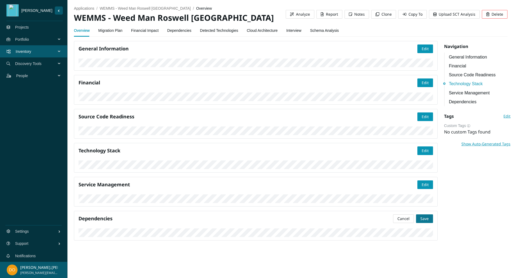
click at [426, 214] on button "Save" at bounding box center [424, 218] width 17 height 9
click at [112, 28] on link "Migration Plan" at bounding box center [110, 30] width 24 height 11
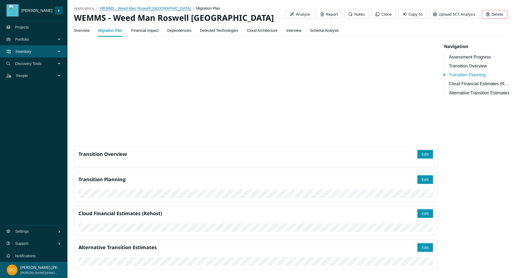
scroll to position [203, 0]
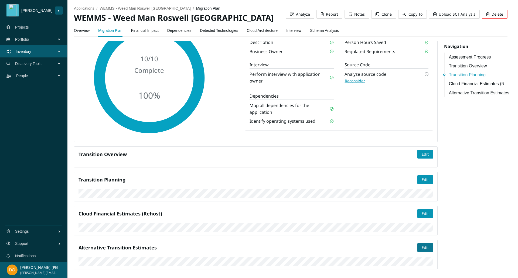
click at [421, 245] on span "Edit" at bounding box center [424, 248] width 7 height 6
click at [420, 245] on span "Save" at bounding box center [424, 248] width 8 height 6
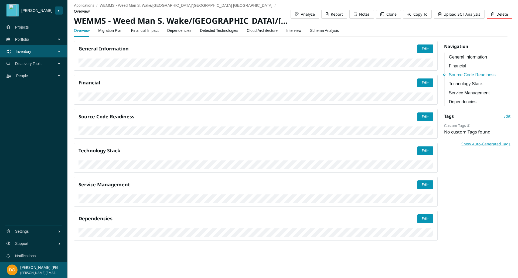
scroll to position [486, 0]
click at [421, 182] on span "Edit" at bounding box center [424, 185] width 7 height 6
click at [420, 182] on span "Save" at bounding box center [424, 185] width 8 height 6
click at [109, 32] on link "Migration Plan" at bounding box center [110, 30] width 24 height 11
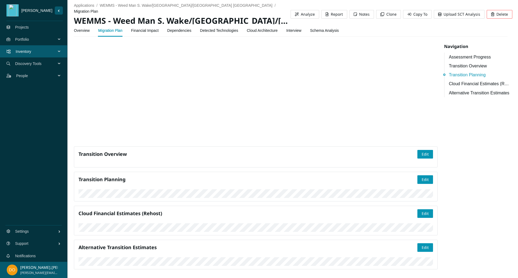
scroll to position [171, 0]
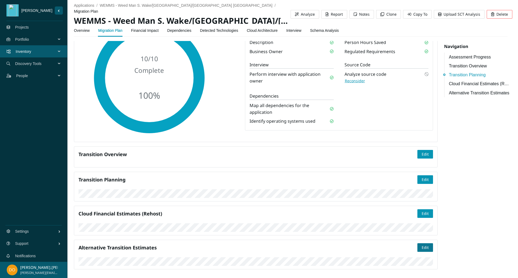
click at [417, 243] on button "Edit" at bounding box center [425, 247] width 16 height 9
click at [421, 245] on span "Save" at bounding box center [424, 248] width 8 height 6
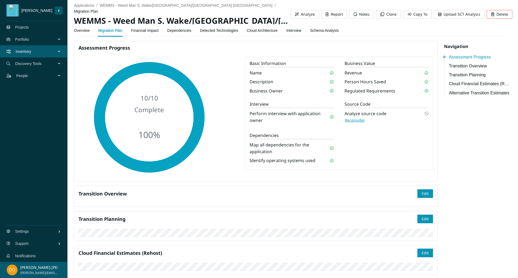
click at [79, 33] on link "Overview" at bounding box center [82, 30] width 16 height 11
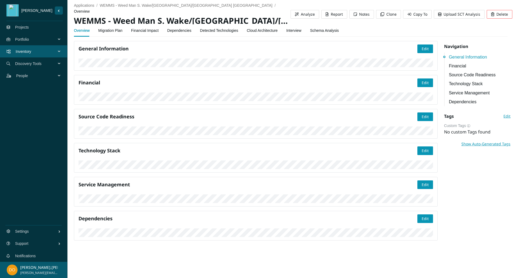
click at [116, 32] on link "Migration Plan" at bounding box center [110, 30] width 24 height 11
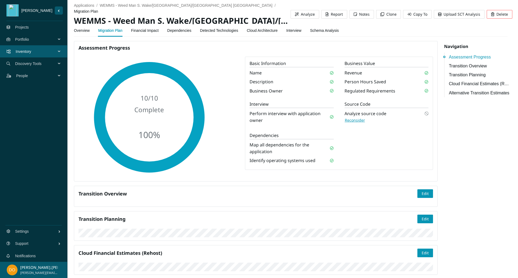
scroll to position [171, 0]
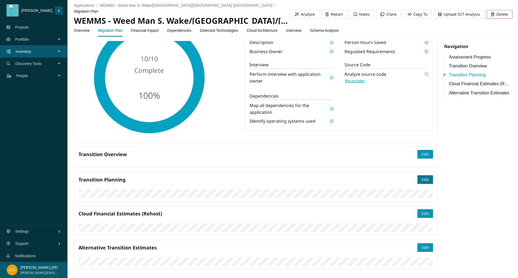
click at [422, 175] on button "Edit" at bounding box center [425, 179] width 16 height 9
click at [426, 175] on button "Save" at bounding box center [424, 179] width 17 height 9
click at [421, 177] on span "Edit" at bounding box center [424, 180] width 7 height 6
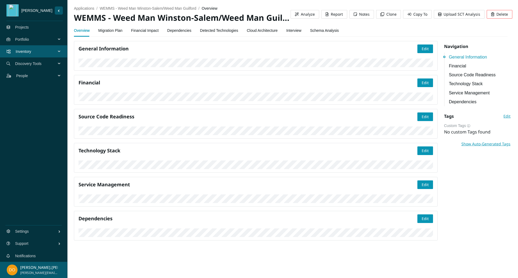
scroll to position [243, 0]
click at [421, 154] on span "Edit" at bounding box center [424, 151] width 7 height 6
click at [422, 154] on span "Save" at bounding box center [424, 151] width 8 height 6
click at [421, 182] on span "Edit" at bounding box center [424, 185] width 7 height 6
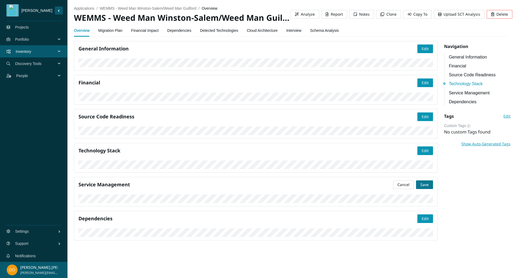
click at [416, 180] on button "Save" at bounding box center [424, 184] width 17 height 9
click at [513, 193] on section "applications / WEMMS - Weed Man [GEOGRAPHIC_DATA]/Weed Man Guilford / overview …" at bounding box center [292, 124] width 450 height 249
click at [105, 30] on link "Migration Plan" at bounding box center [110, 30] width 24 height 11
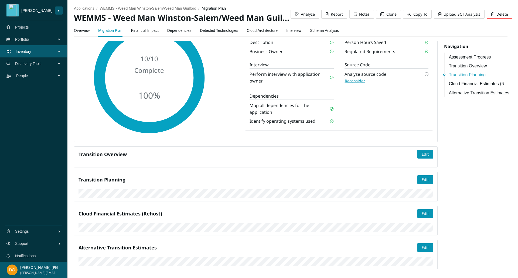
scroll to position [203, 0]
click at [421, 245] on span "Edit" at bounding box center [424, 248] width 7 height 6
click at [421, 245] on span "Save" at bounding box center [424, 248] width 8 height 6
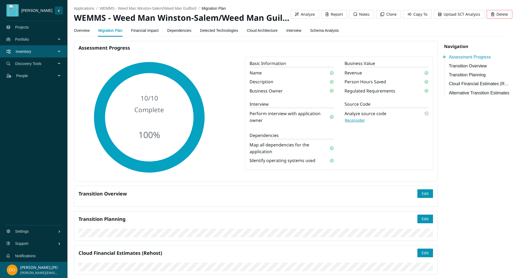
click at [140, 28] on link "Financial Impact" at bounding box center [145, 30] width 28 height 11
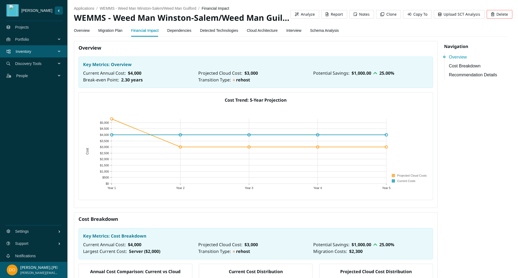
click at [178, 29] on link "Dependencies" at bounding box center [179, 30] width 24 height 11
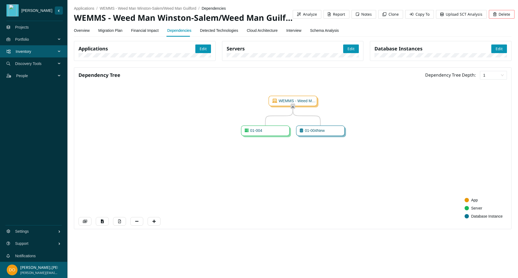
click at [218, 30] on link "Detected Technologies" at bounding box center [219, 30] width 38 height 11
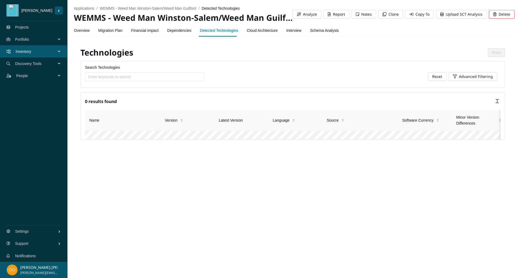
click at [82, 33] on link "Overview" at bounding box center [82, 30] width 16 height 11
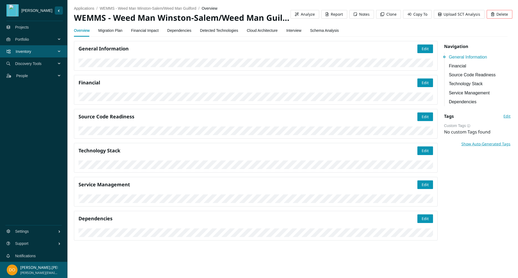
click at [109, 35] on link "Migration Plan" at bounding box center [110, 30] width 24 height 11
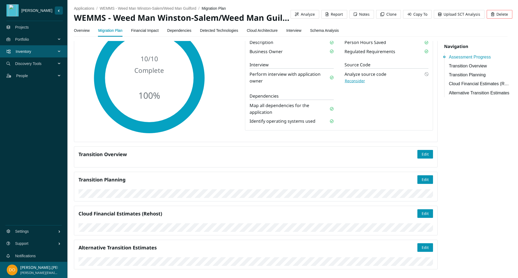
scroll to position [82, 0]
click at [422, 177] on span "Edit" at bounding box center [424, 180] width 7 height 6
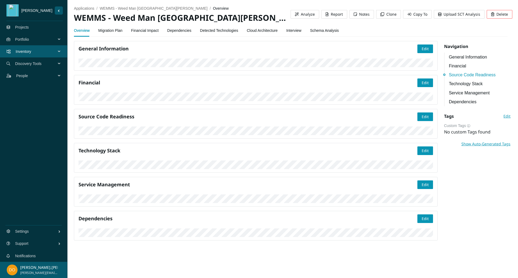
scroll to position [486, 0]
click at [421, 216] on span "Edit" at bounding box center [424, 219] width 7 height 6
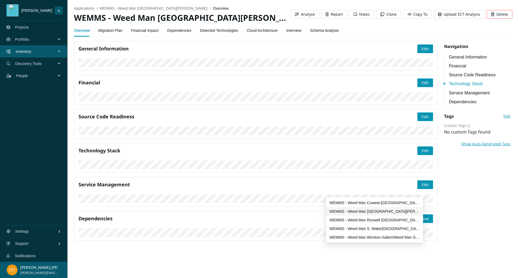
click at [388, 213] on div "WEMMS - Weed Man [GEOGRAPHIC_DATA][PERSON_NAME]" at bounding box center [374, 211] width 90 height 6
click at [452, 210] on div "General Information Edit Financial Edit Source Code Readiness Edit Technology S…" at bounding box center [293, 143] width 444 height 204
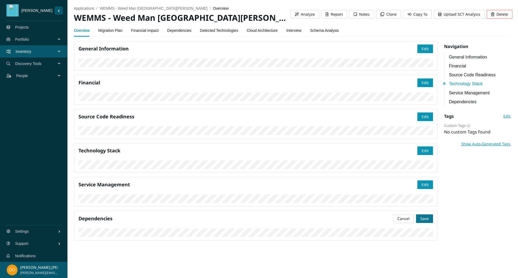
click at [426, 214] on button "Save" at bounding box center [424, 218] width 17 height 9
click at [114, 31] on link "Migration Plan" at bounding box center [110, 30] width 24 height 11
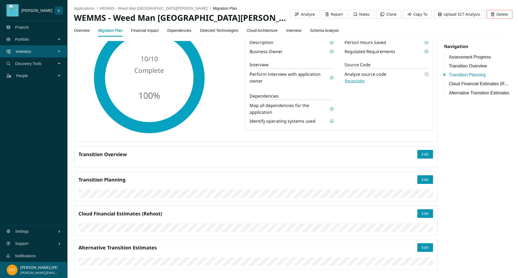
scroll to position [203, 0]
click at [425, 245] on span "Edit" at bounding box center [424, 248] width 7 height 6
click at [420, 245] on span "Save" at bounding box center [424, 248] width 8 height 6
